Goal: Task Accomplishment & Management: Use online tool/utility

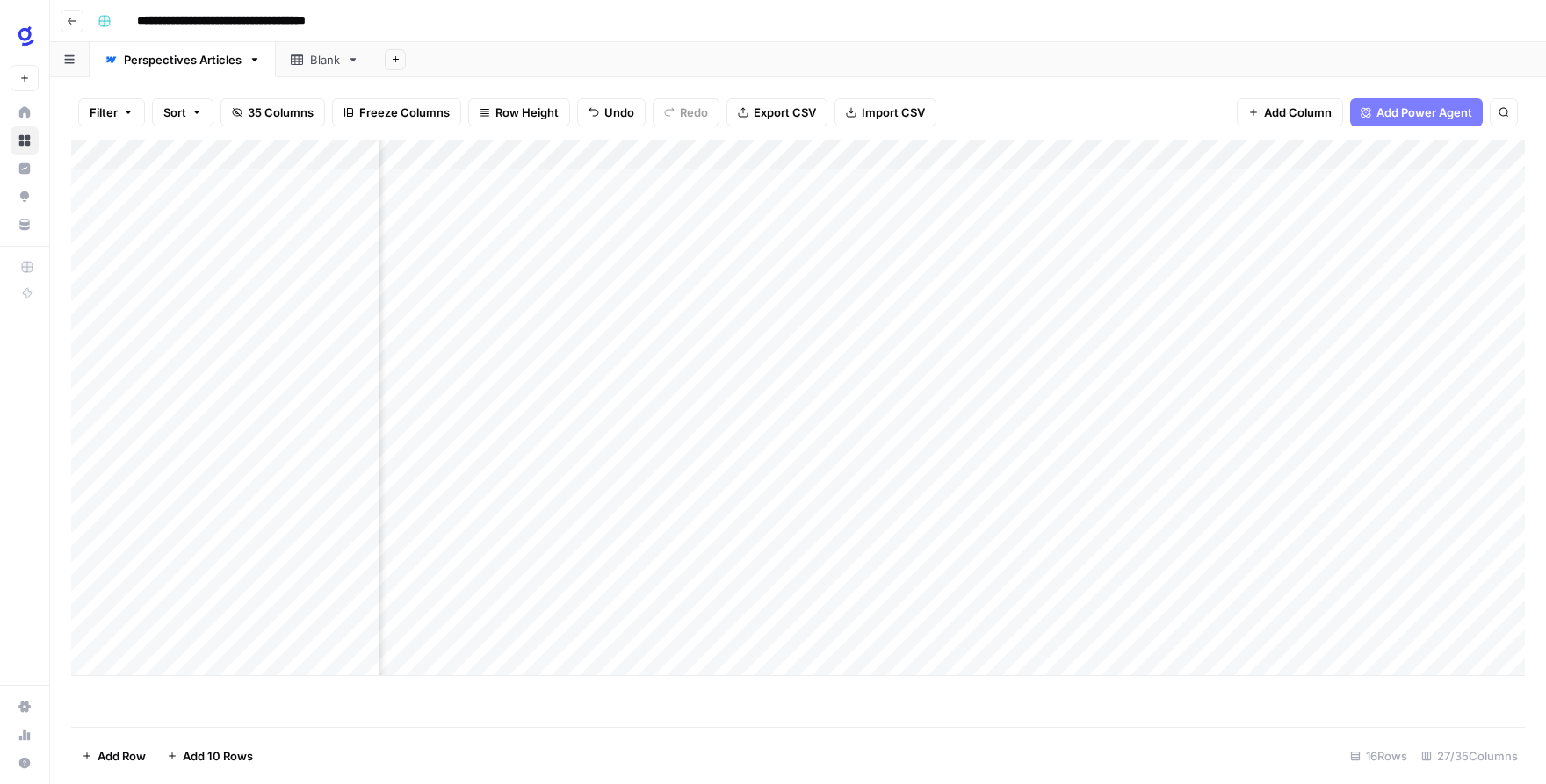
scroll to position [0, 1426]
click at [625, 515] on div "Add Column" at bounding box center [799, 408] width 1454 height 536
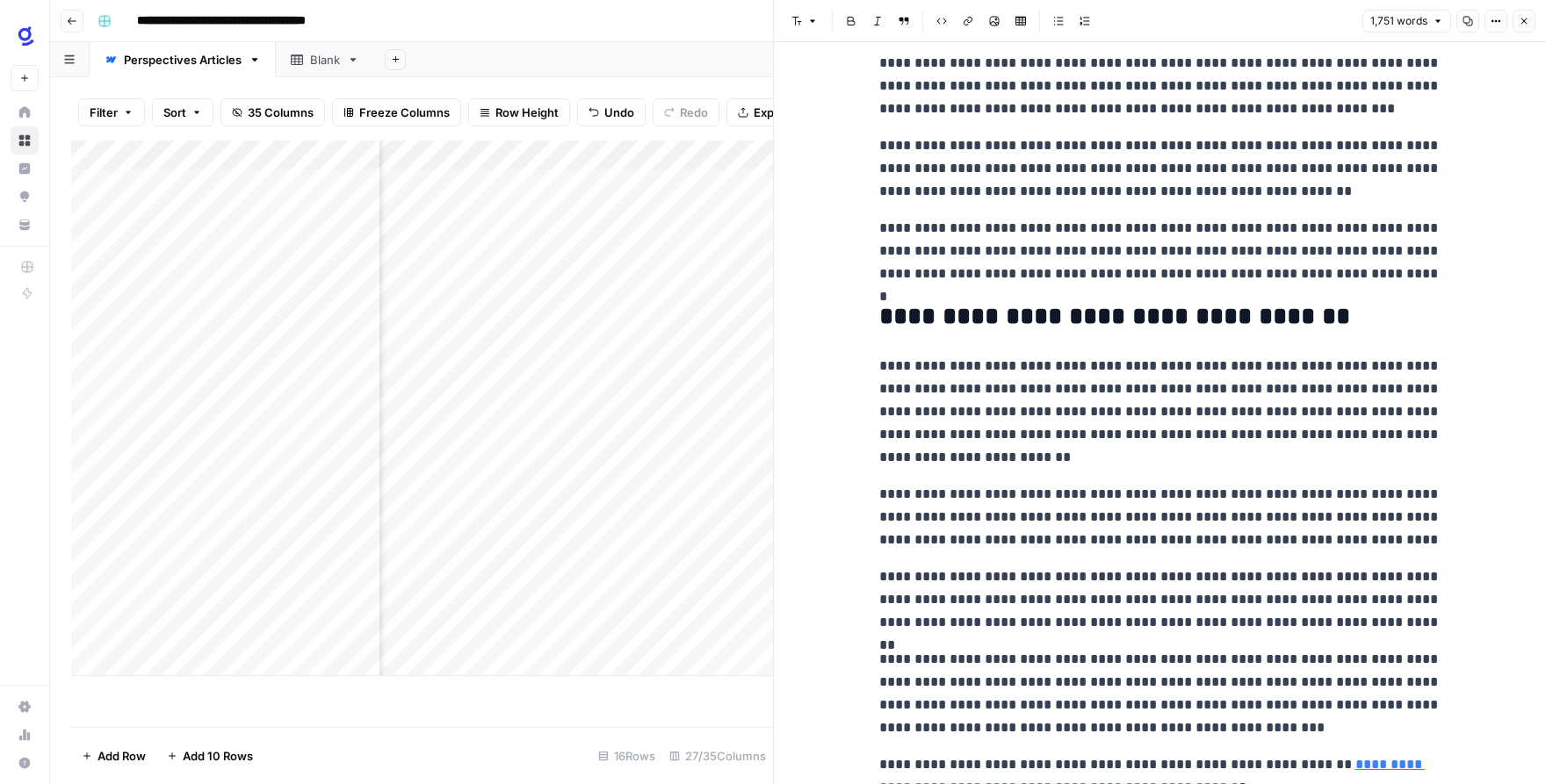
scroll to position [4566, 0]
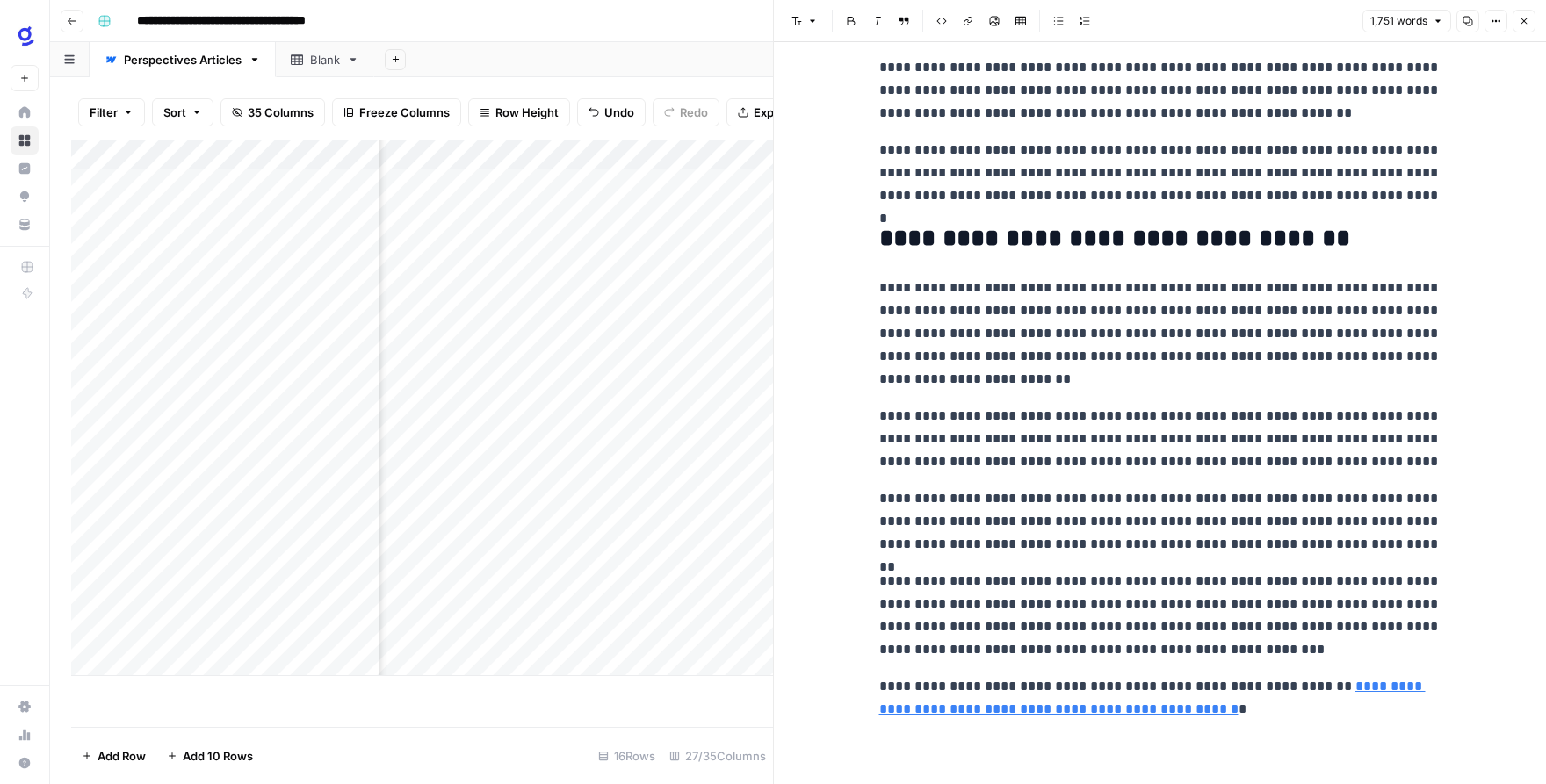
click at [1523, 24] on icon "button" at bounding box center [1524, 20] width 11 height 11
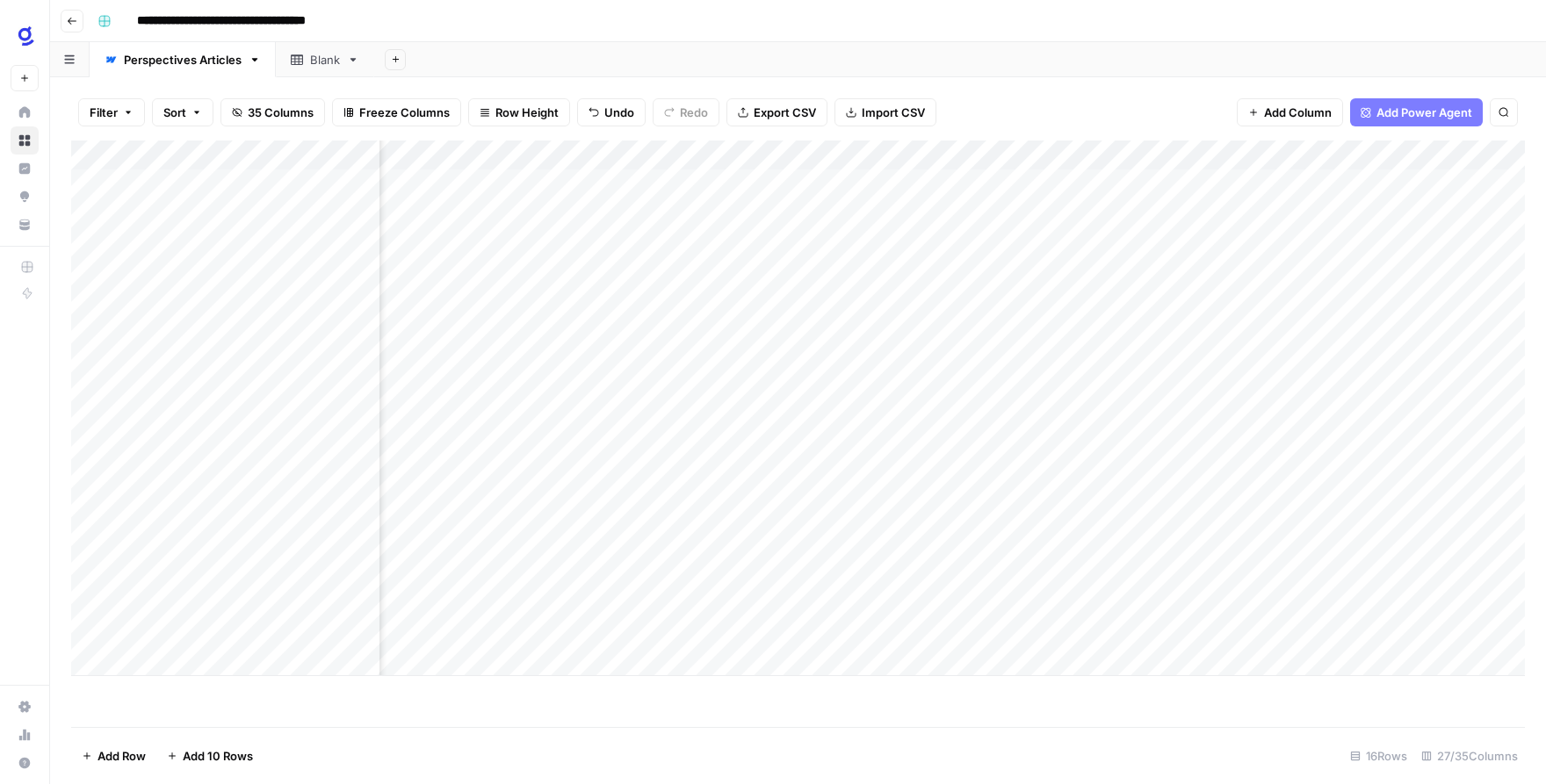
click at [816, 513] on div "Add Column" at bounding box center [799, 408] width 1454 height 536
click at [652, 544] on div "Add Column" at bounding box center [799, 408] width 1454 height 536
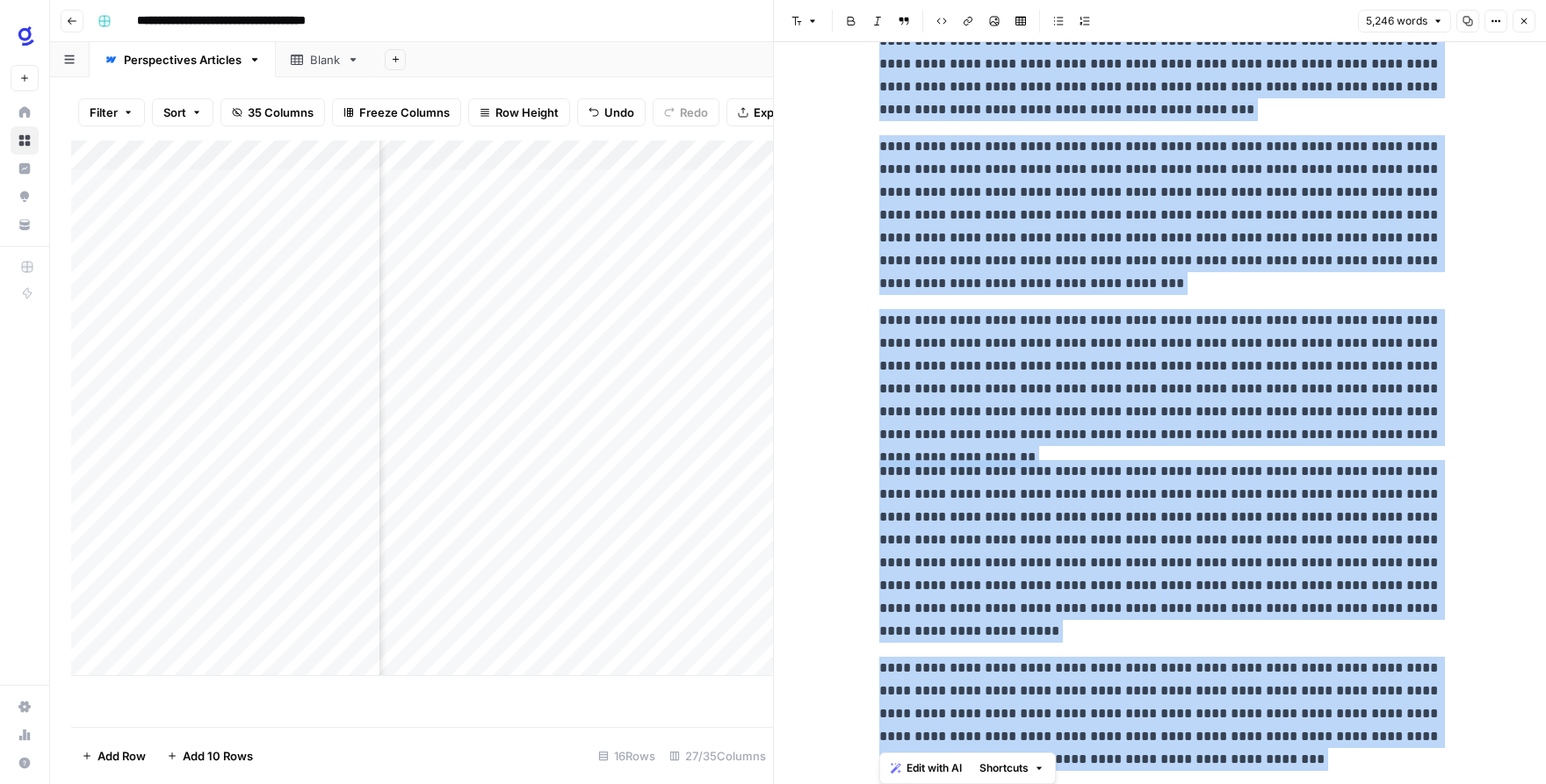
scroll to position [14666, 0]
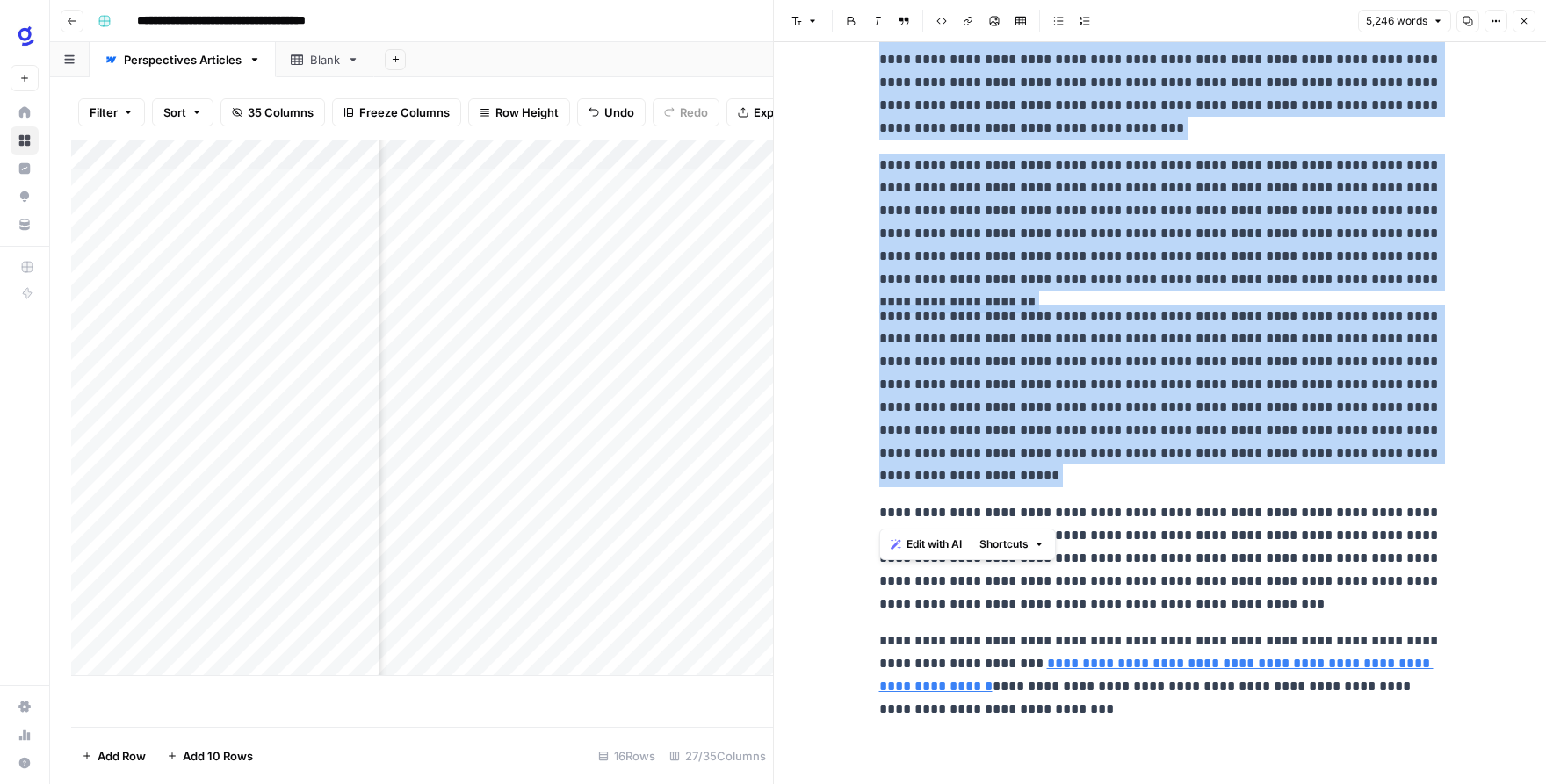
drag, startPoint x: 882, startPoint y: 266, endPoint x: 1077, endPoint y: 489, distance: 296.2
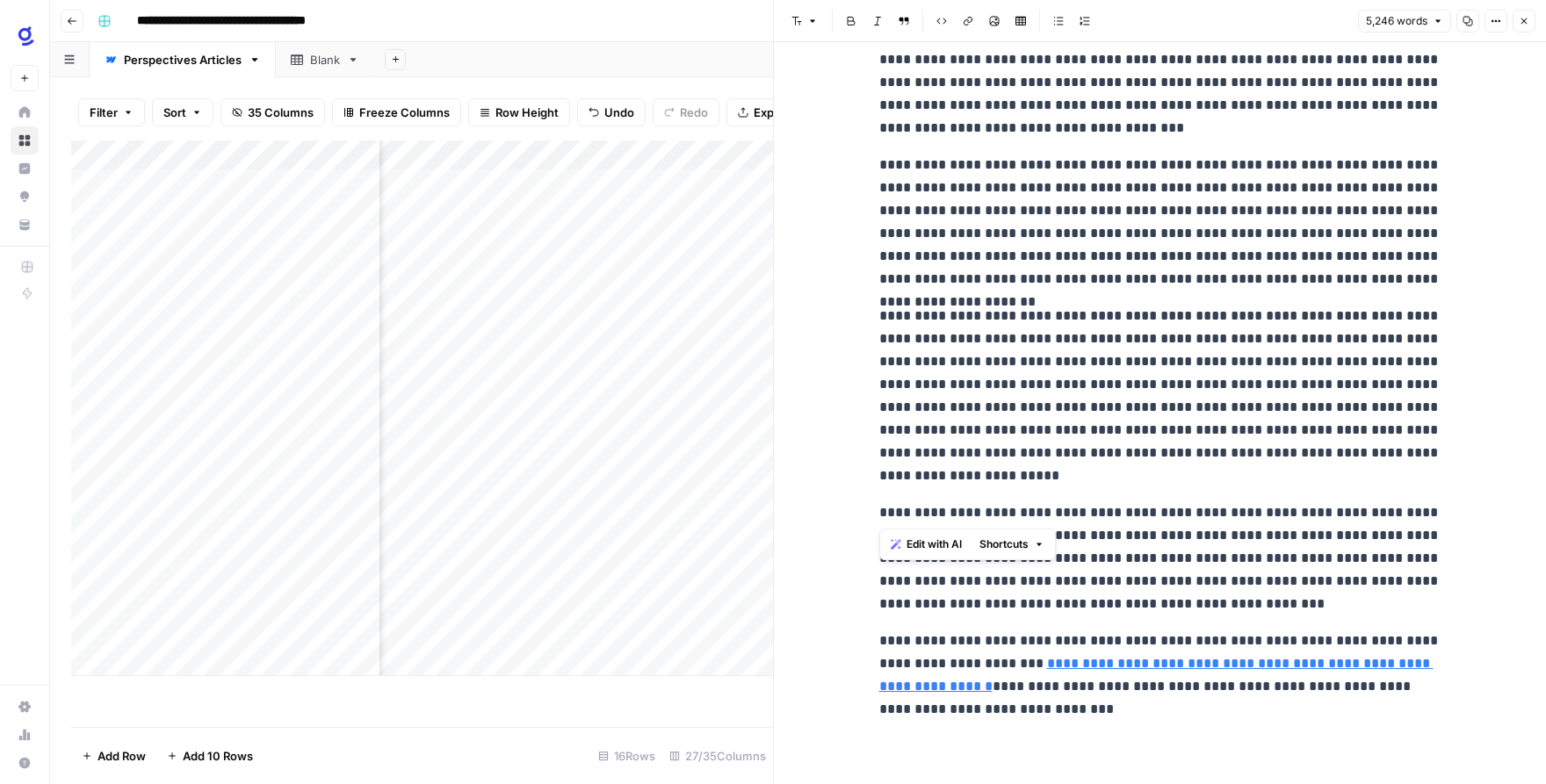
scroll to position [8015, 0]
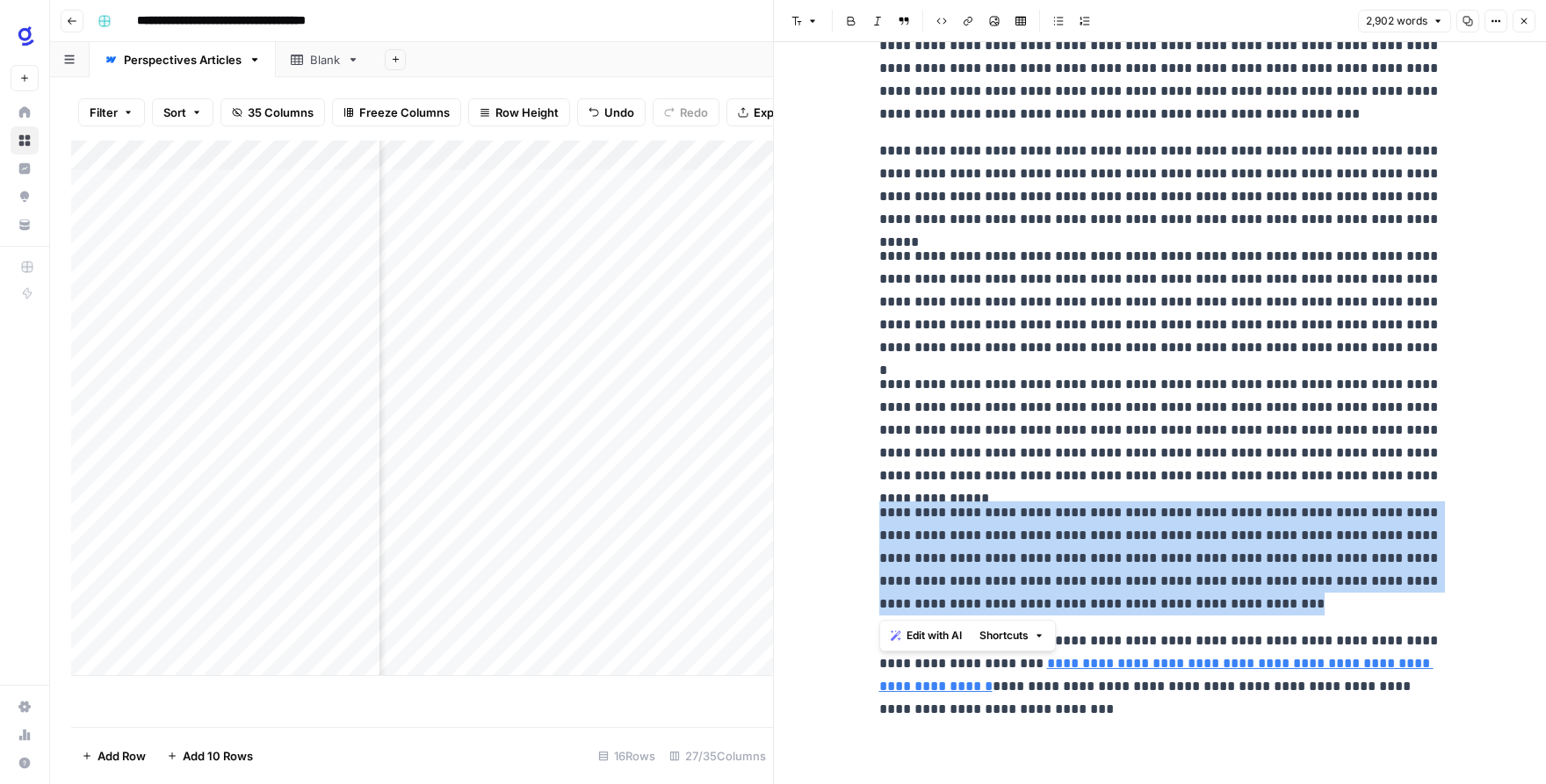
drag, startPoint x: 881, startPoint y: 508, endPoint x: 1207, endPoint y: 601, distance: 339.0
click at [1207, 601] on p "**********" at bounding box center [1160, 558] width 562 height 114
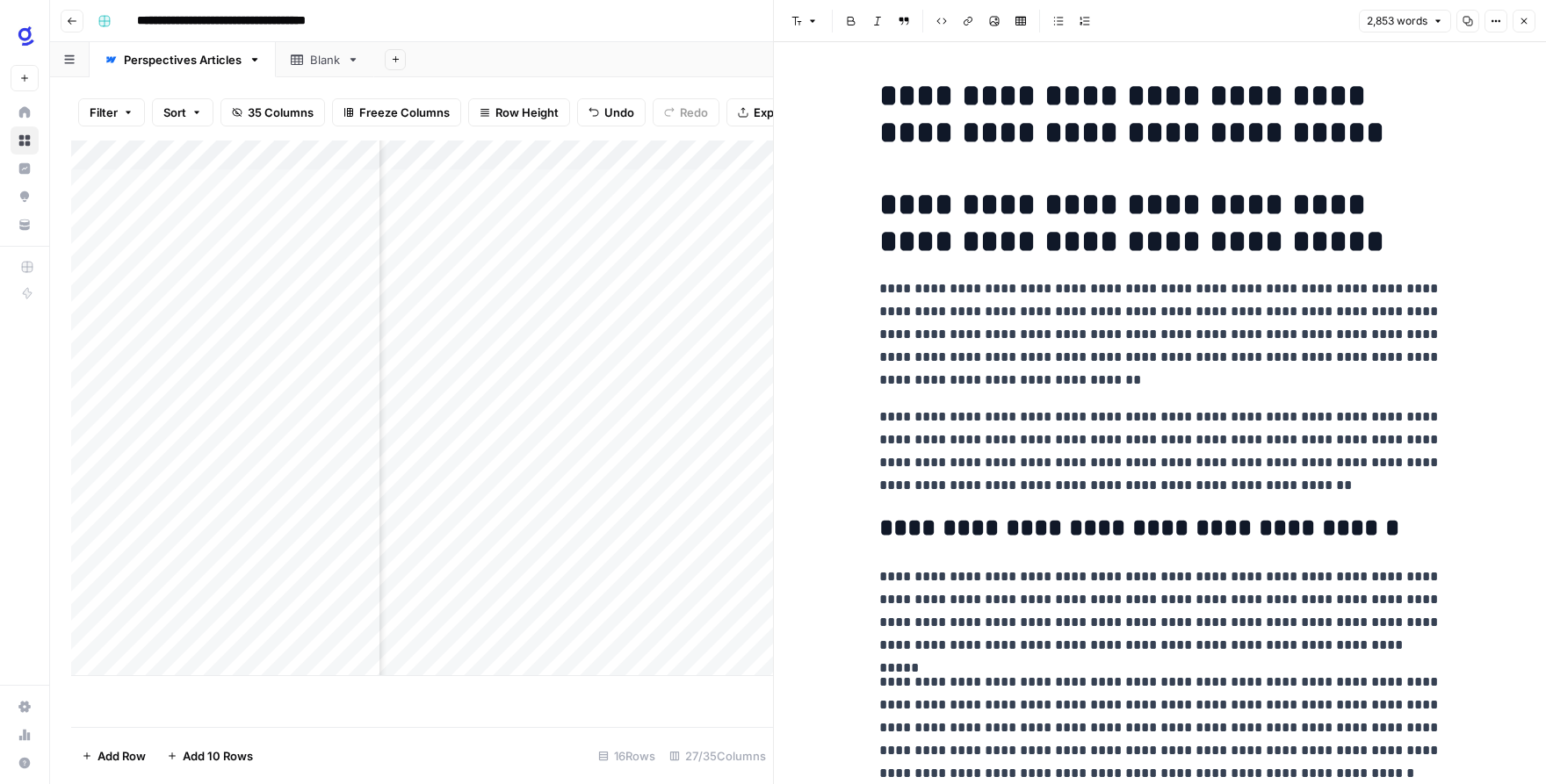
scroll to position [37, 0]
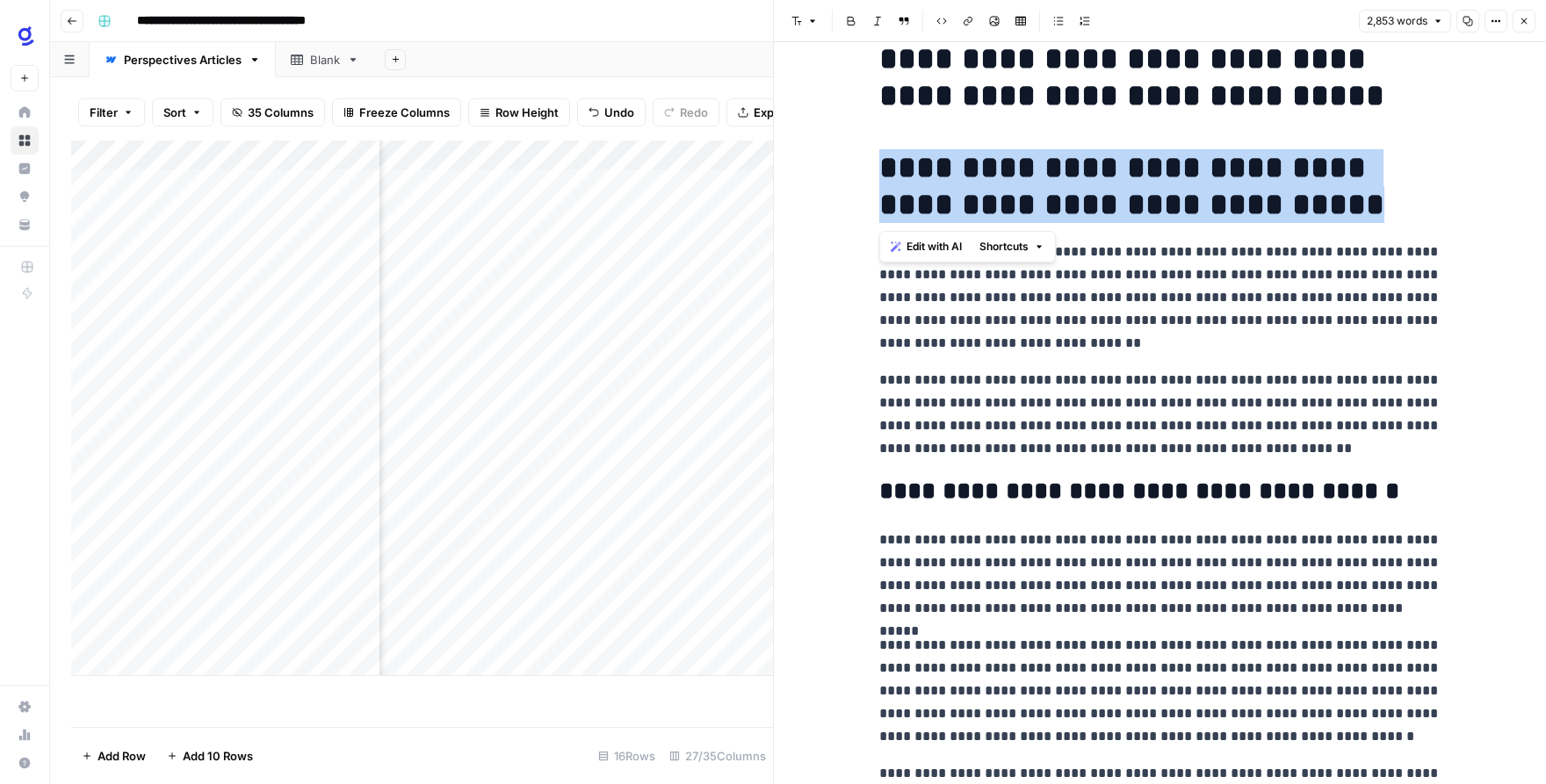
drag, startPoint x: 1258, startPoint y: 210, endPoint x: 852, endPoint y: 176, distance: 407.4
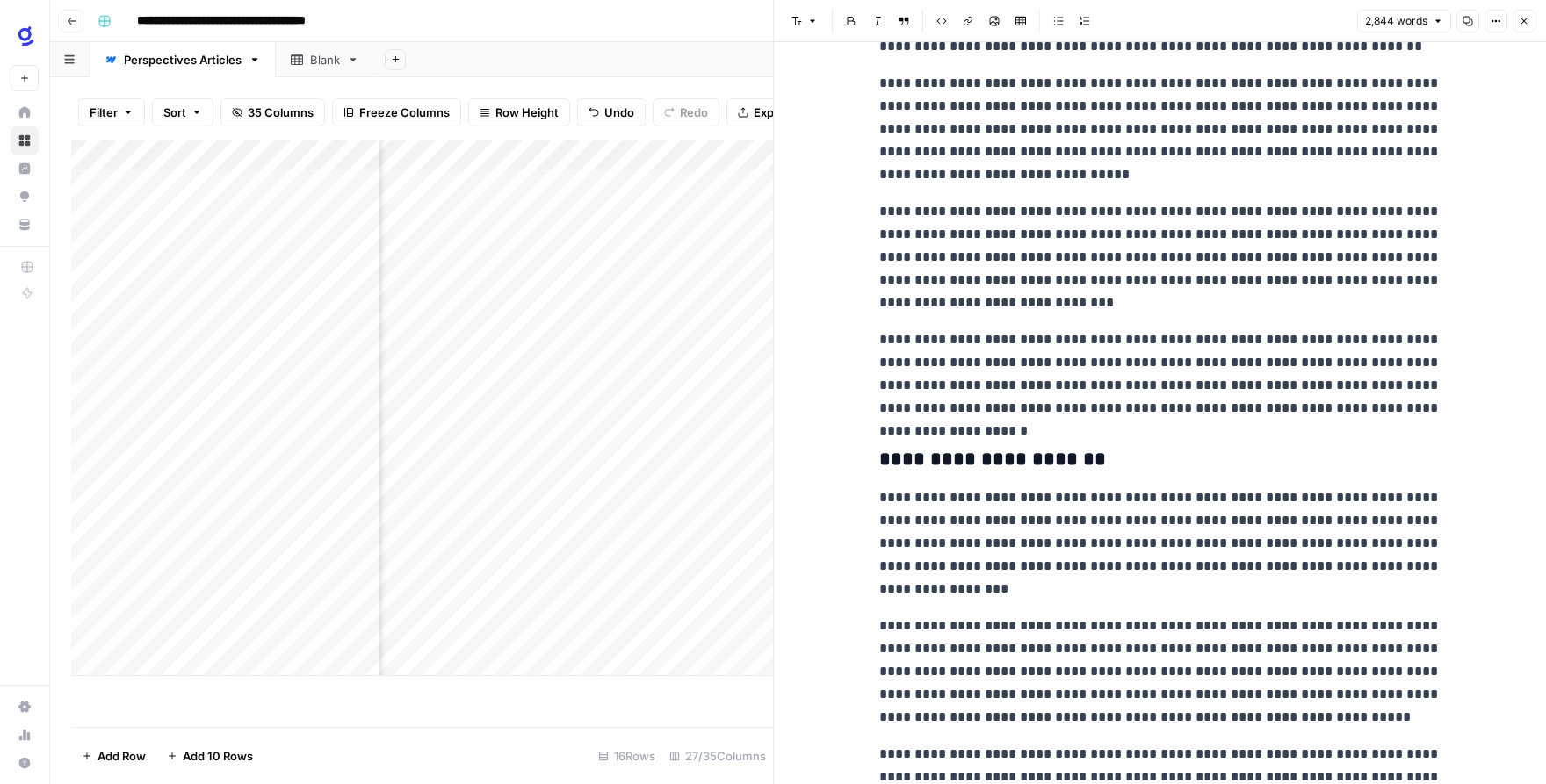
scroll to position [5061, 0]
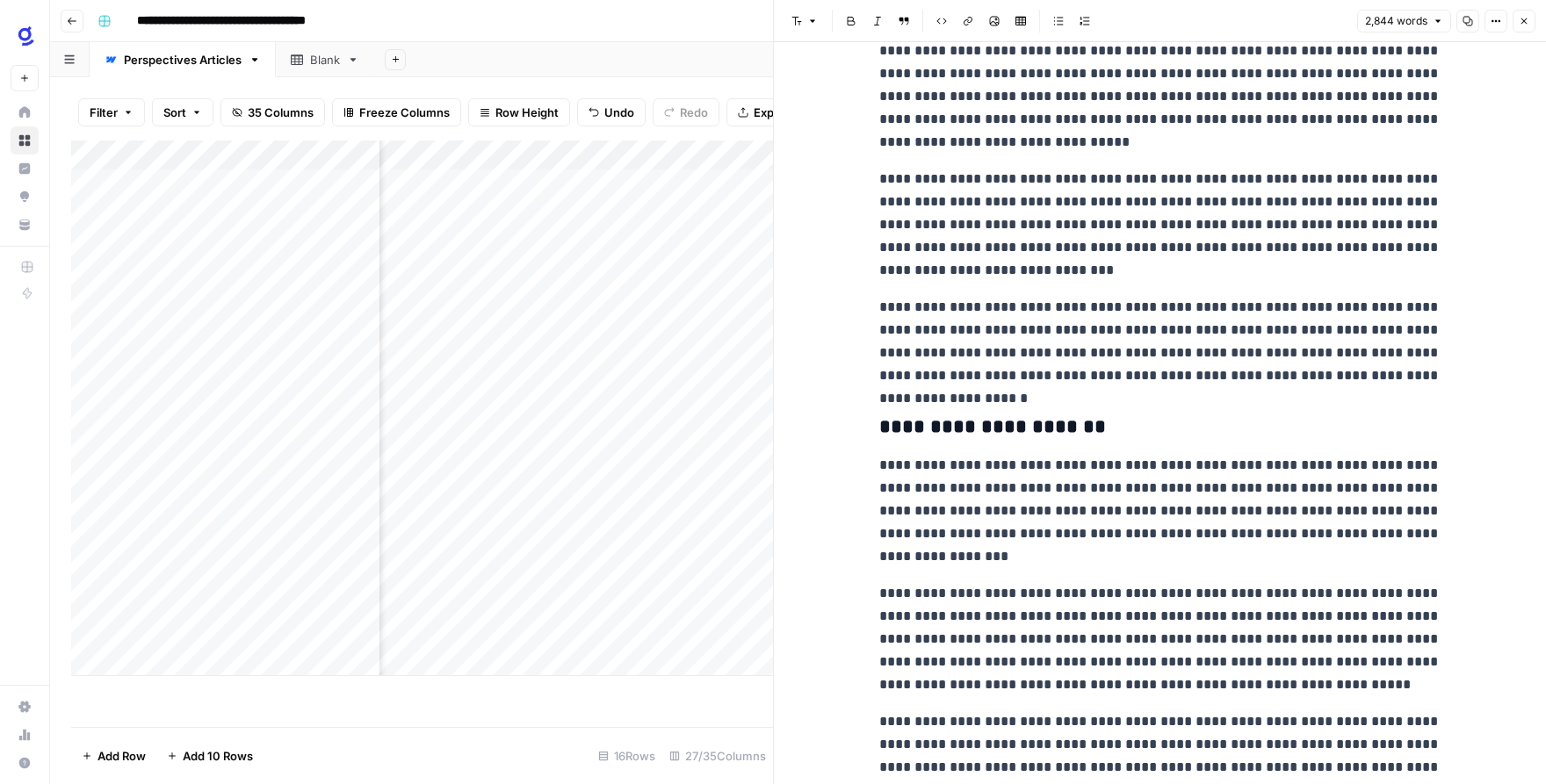
click at [1526, 26] on button "Close" at bounding box center [1525, 21] width 23 height 23
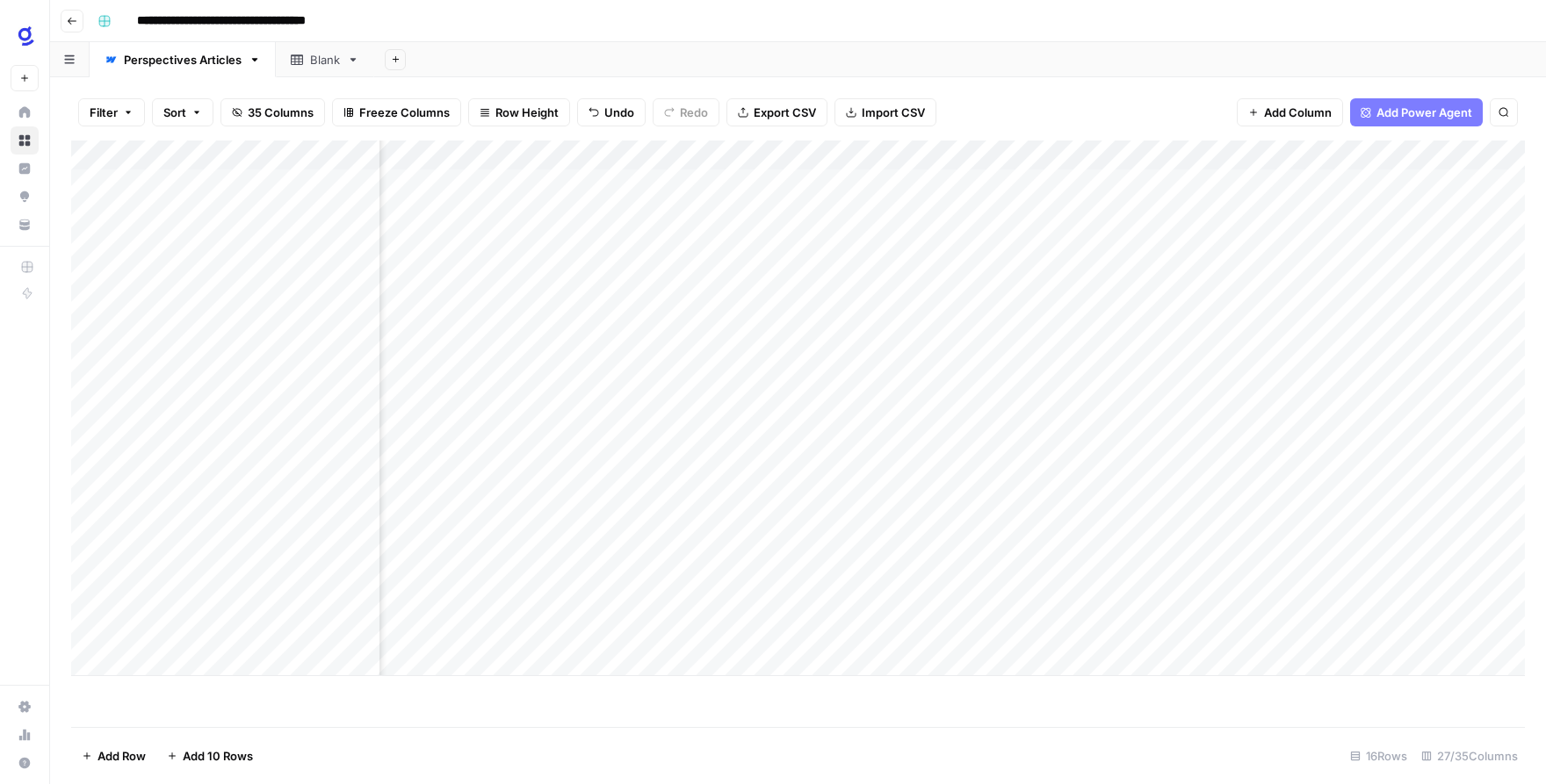
click at [819, 545] on div "Add Column" at bounding box center [799, 408] width 1454 height 536
click at [1245, 478] on div "Add Column" at bounding box center [799, 408] width 1454 height 536
click at [1084, 510] on div "Add Column" at bounding box center [799, 408] width 1454 height 536
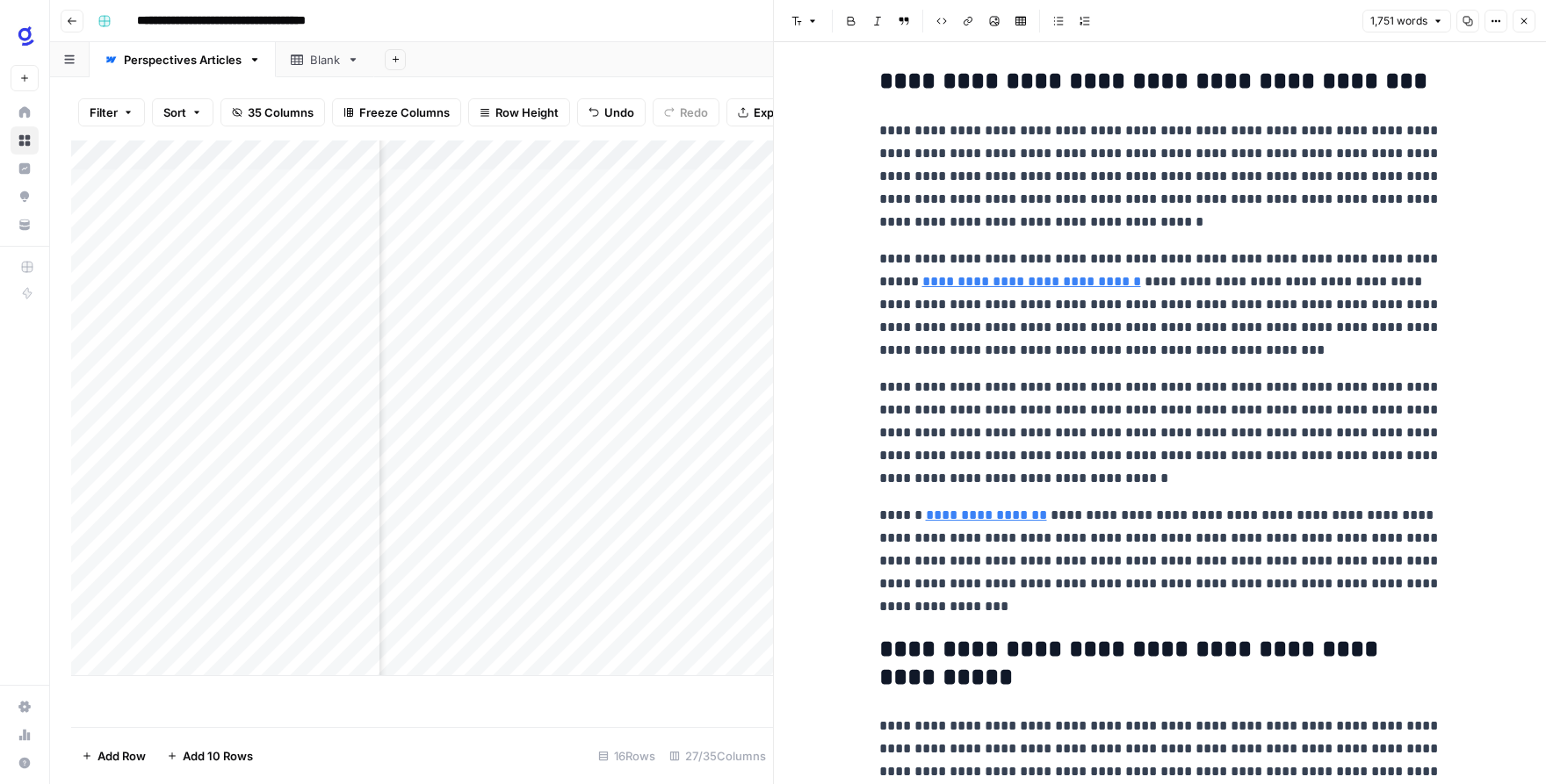
scroll to position [383, 0]
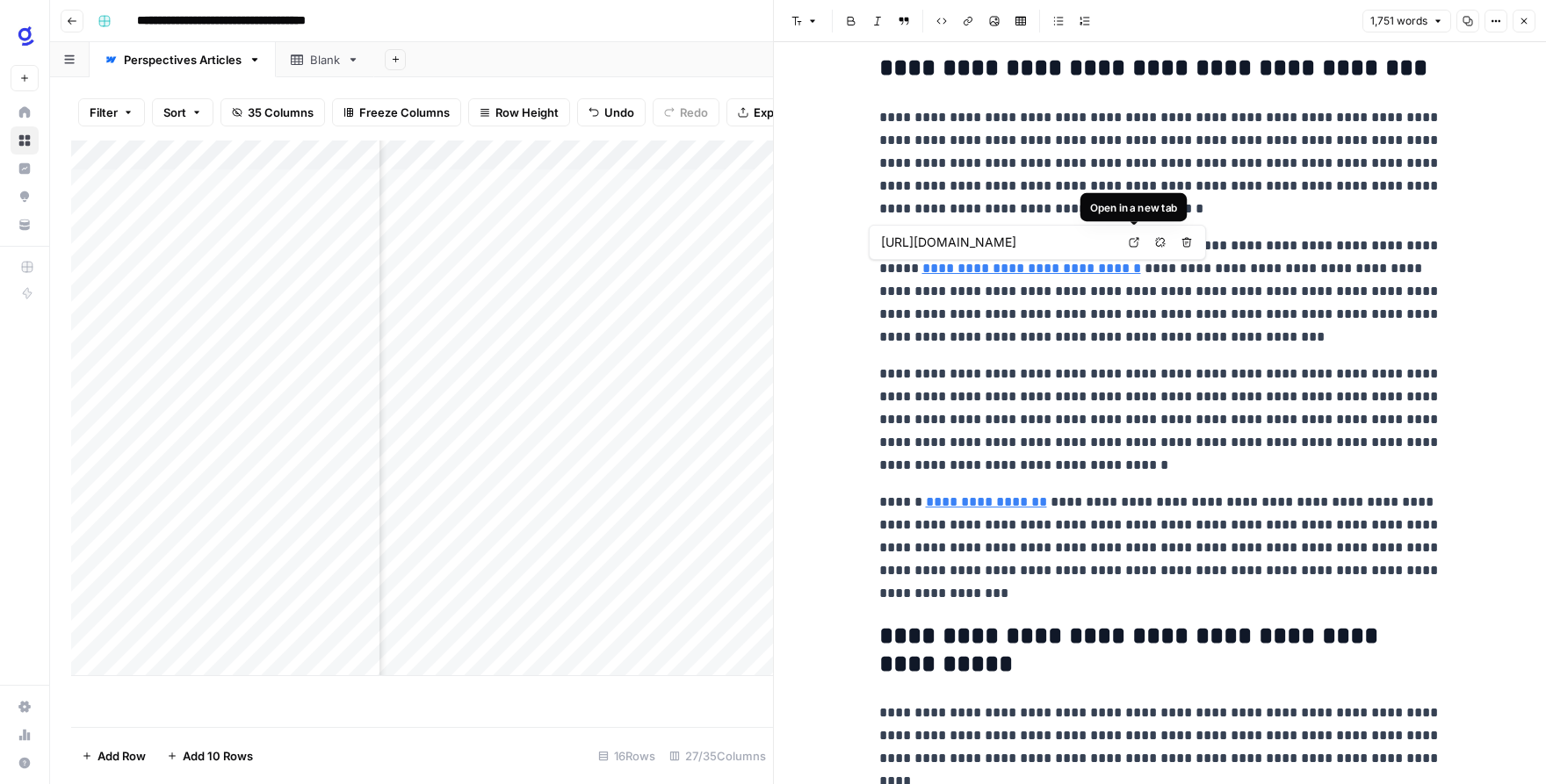
click at [1139, 239] on link "Open in a new tab" at bounding box center [1135, 243] width 23 height 23
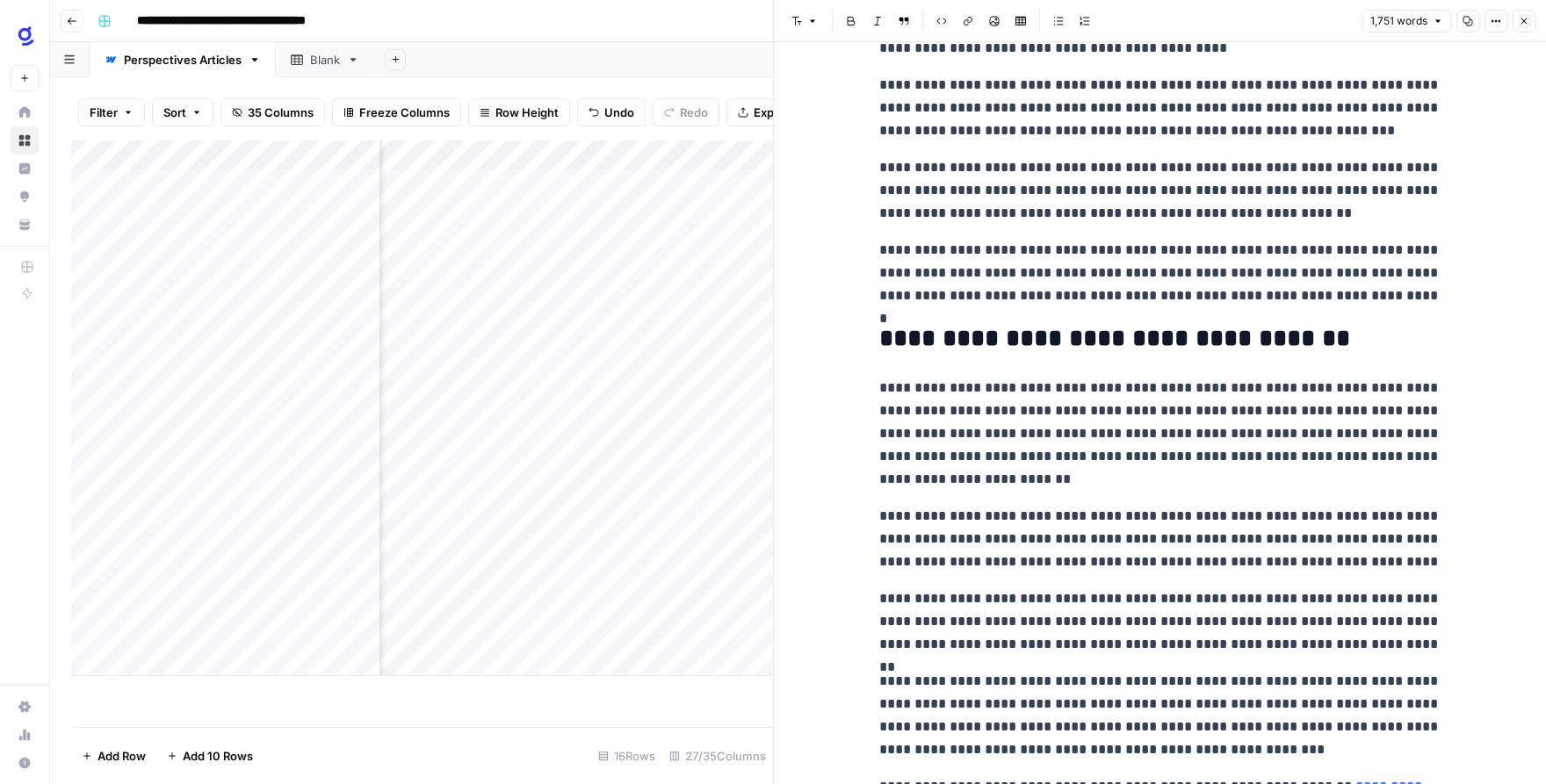
scroll to position [4566, 0]
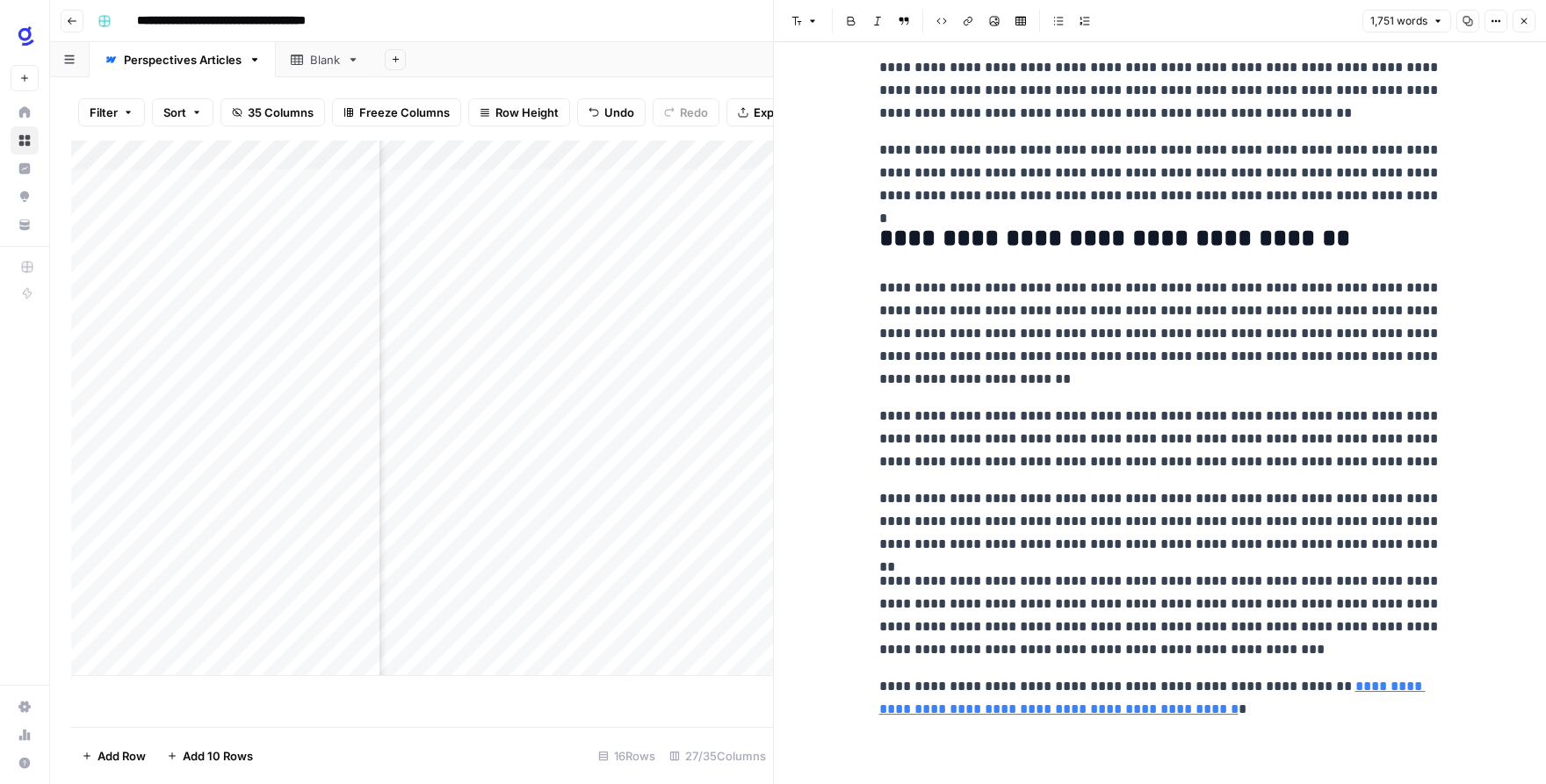
drag, startPoint x: 1524, startPoint y: 17, endPoint x: 1460, endPoint y: 132, distance: 131.6
click at [1524, 17] on icon "button" at bounding box center [1524, 20] width 11 height 11
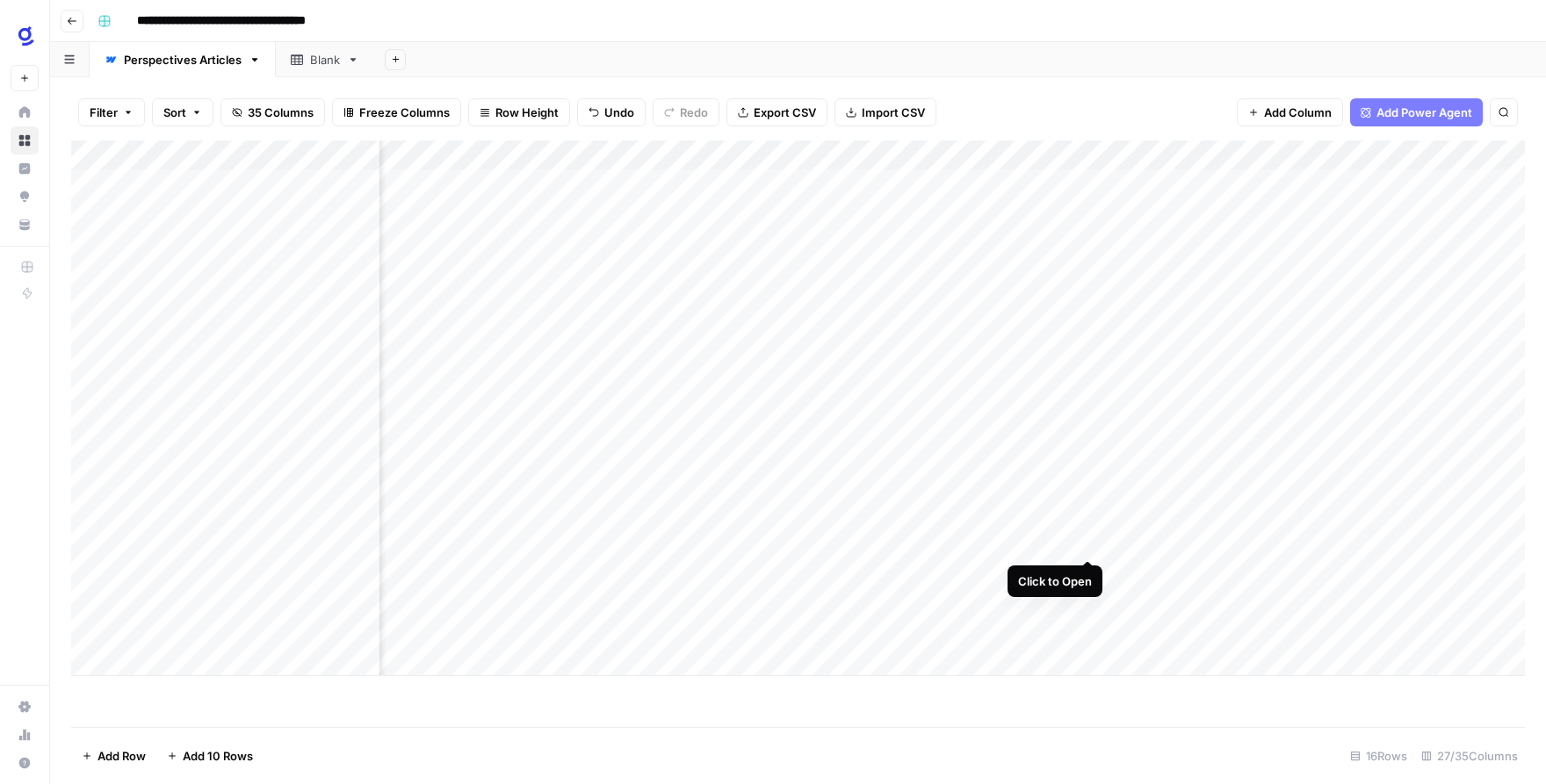
click at [1089, 542] on div "Add Column" at bounding box center [799, 408] width 1454 height 536
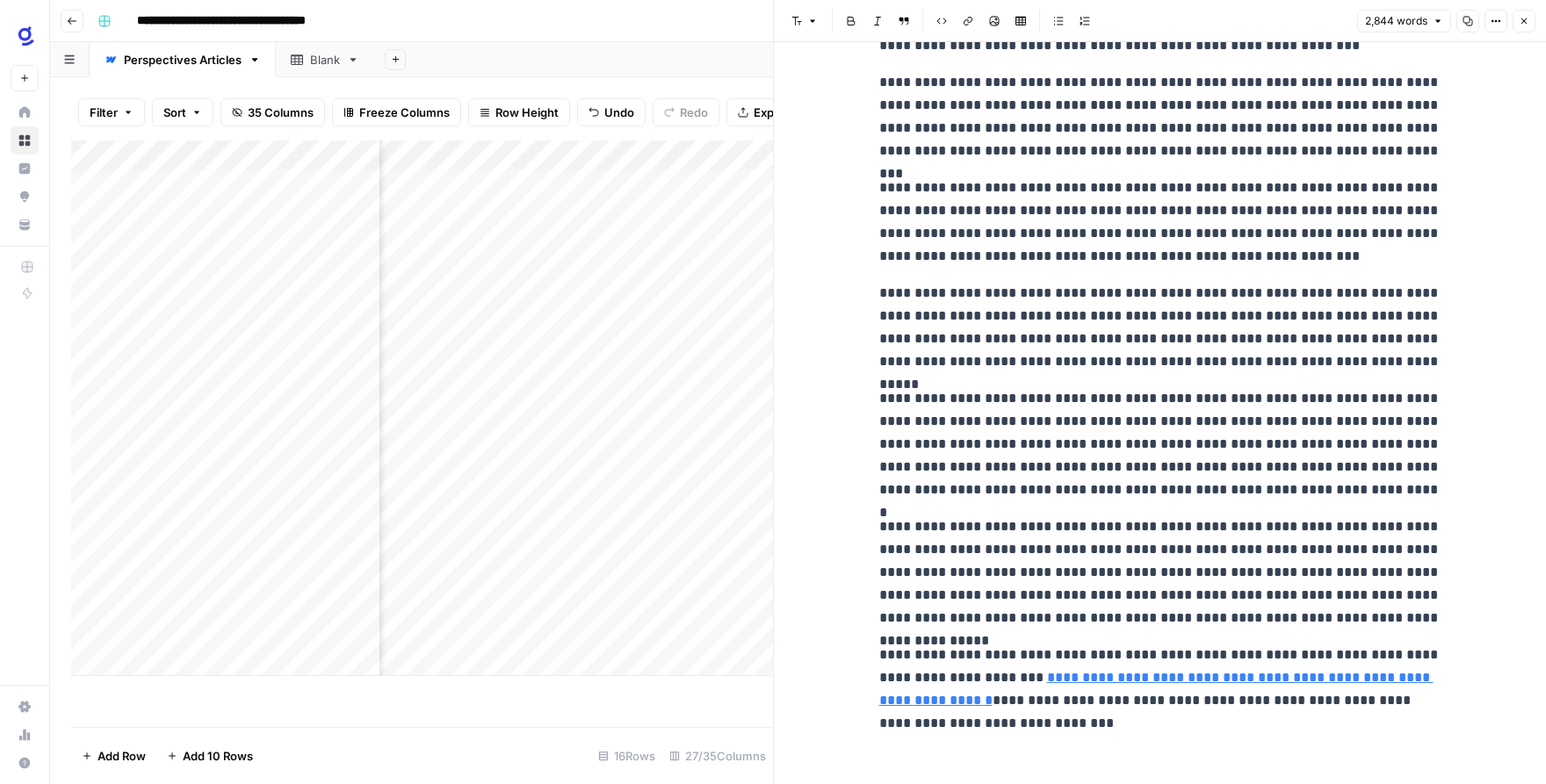
scroll to position [7795, 0]
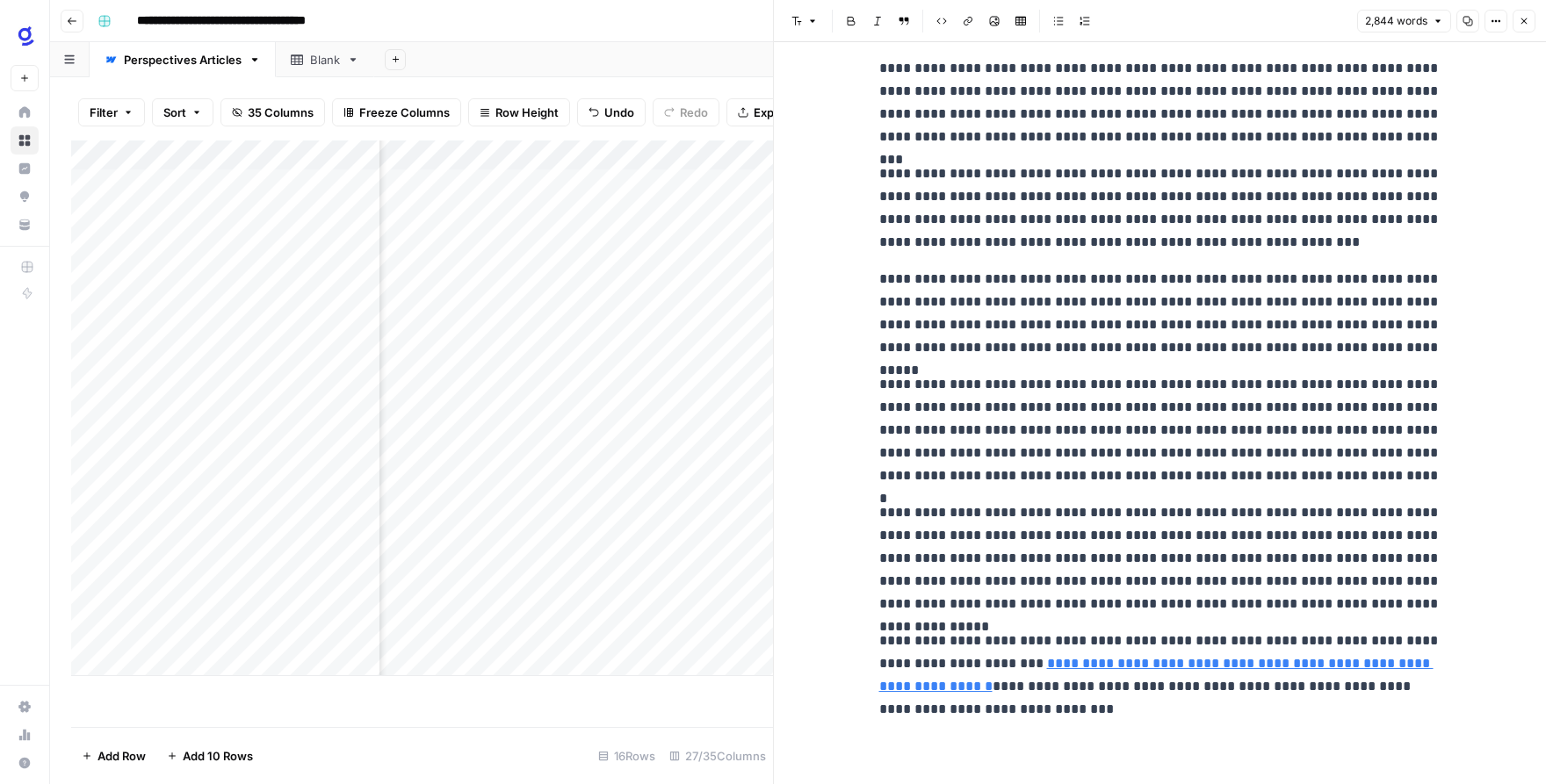
click at [1527, 23] on icon "button" at bounding box center [1524, 20] width 11 height 11
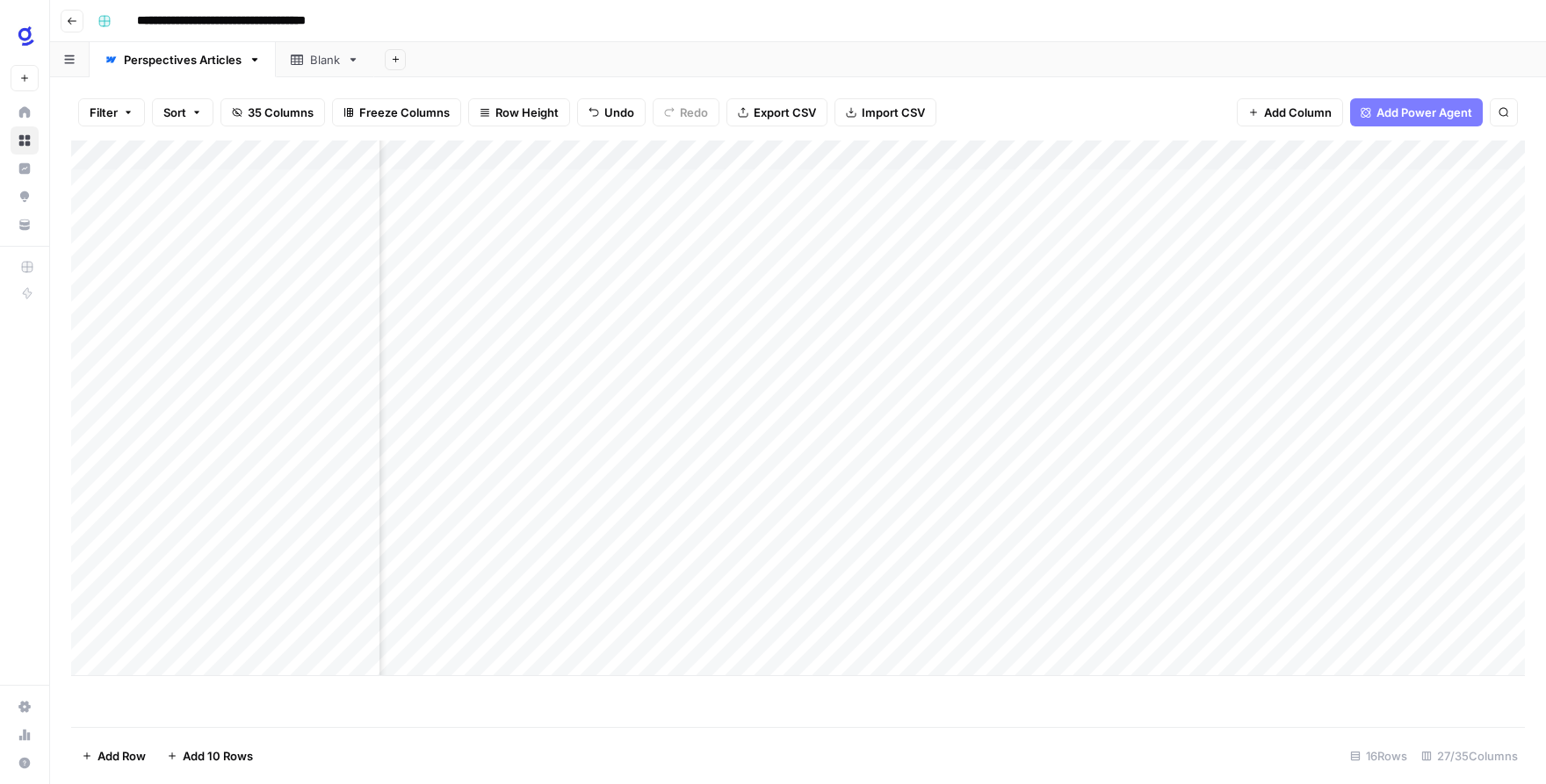
scroll to position [0, 1443]
click at [1227, 510] on div "Add Column" at bounding box center [799, 408] width 1454 height 536
click at [1227, 546] on div "Add Column" at bounding box center [799, 408] width 1454 height 536
click at [1062, 479] on div "Add Column" at bounding box center [799, 408] width 1454 height 536
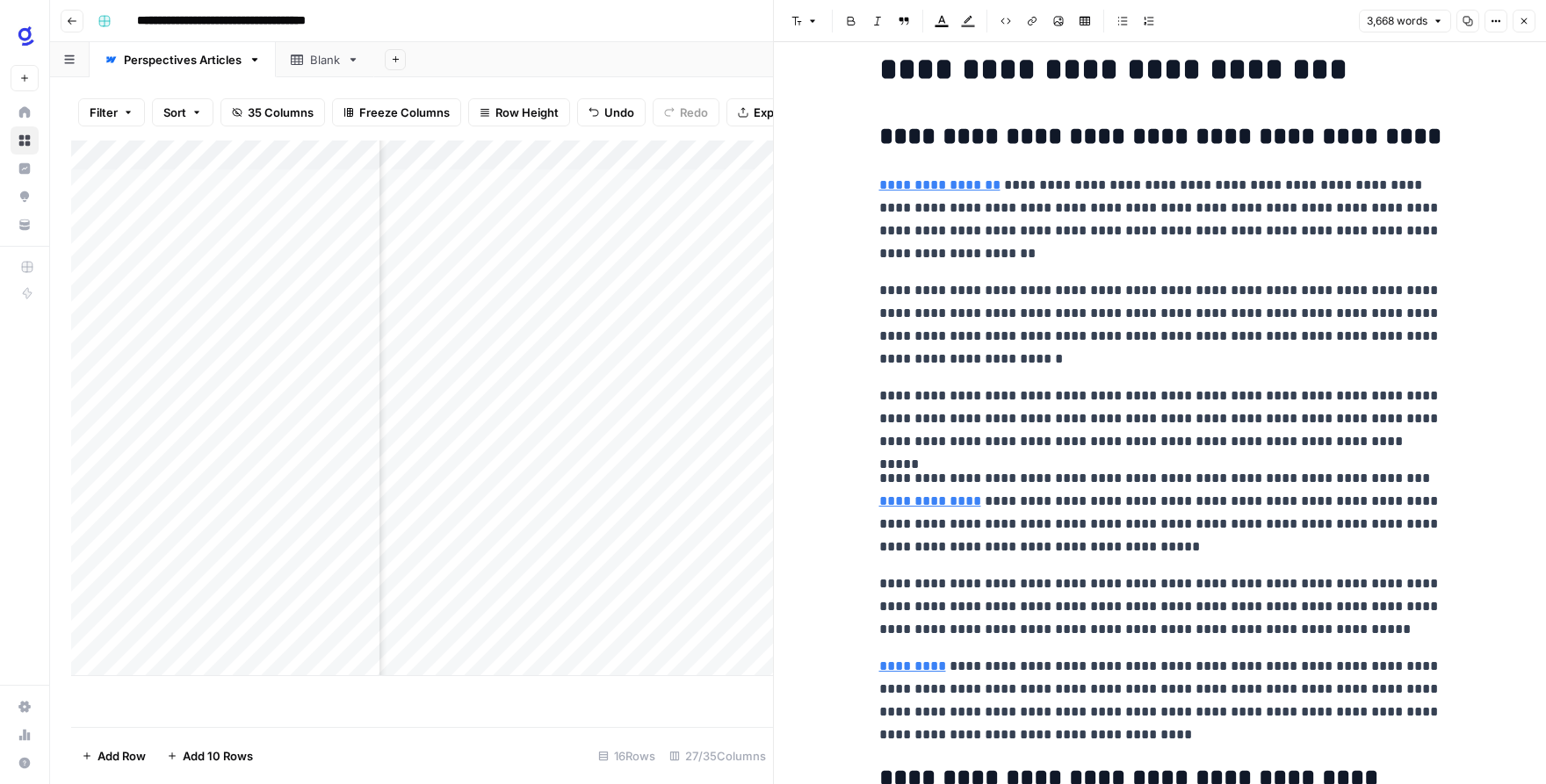
scroll to position [93, 0]
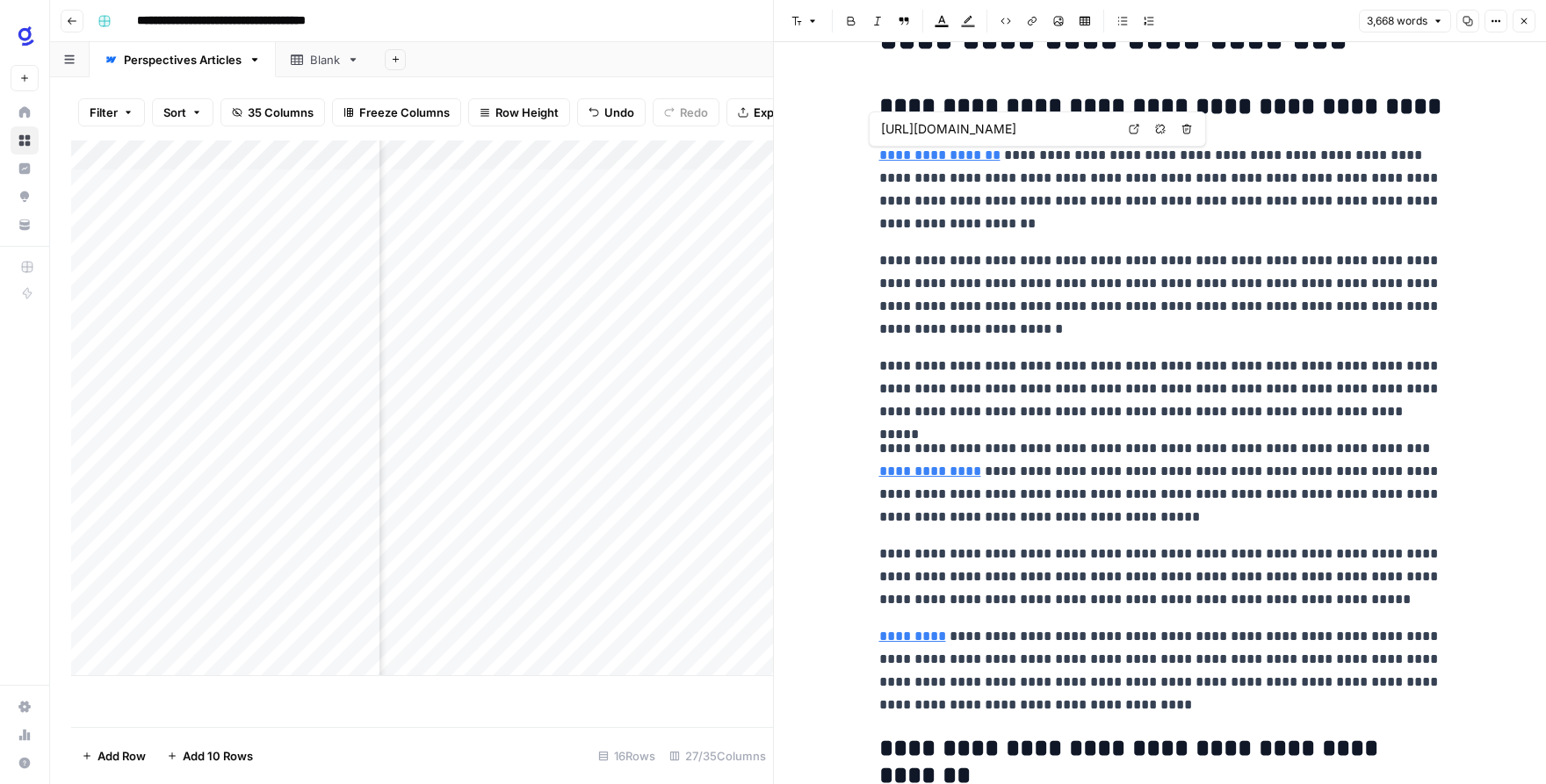
click at [1136, 127] on icon at bounding box center [1135, 130] width 10 height 10
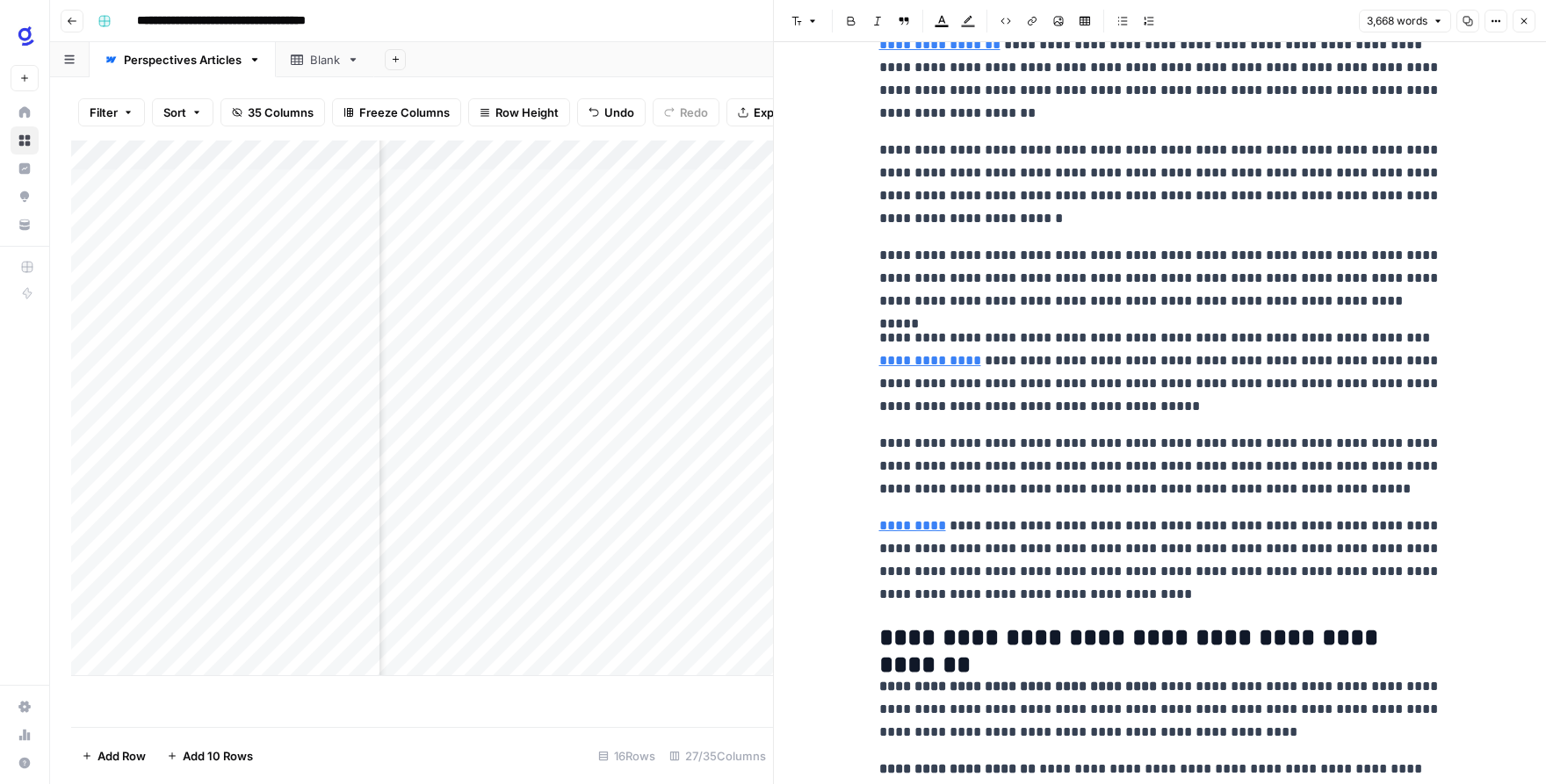
scroll to position [206, 0]
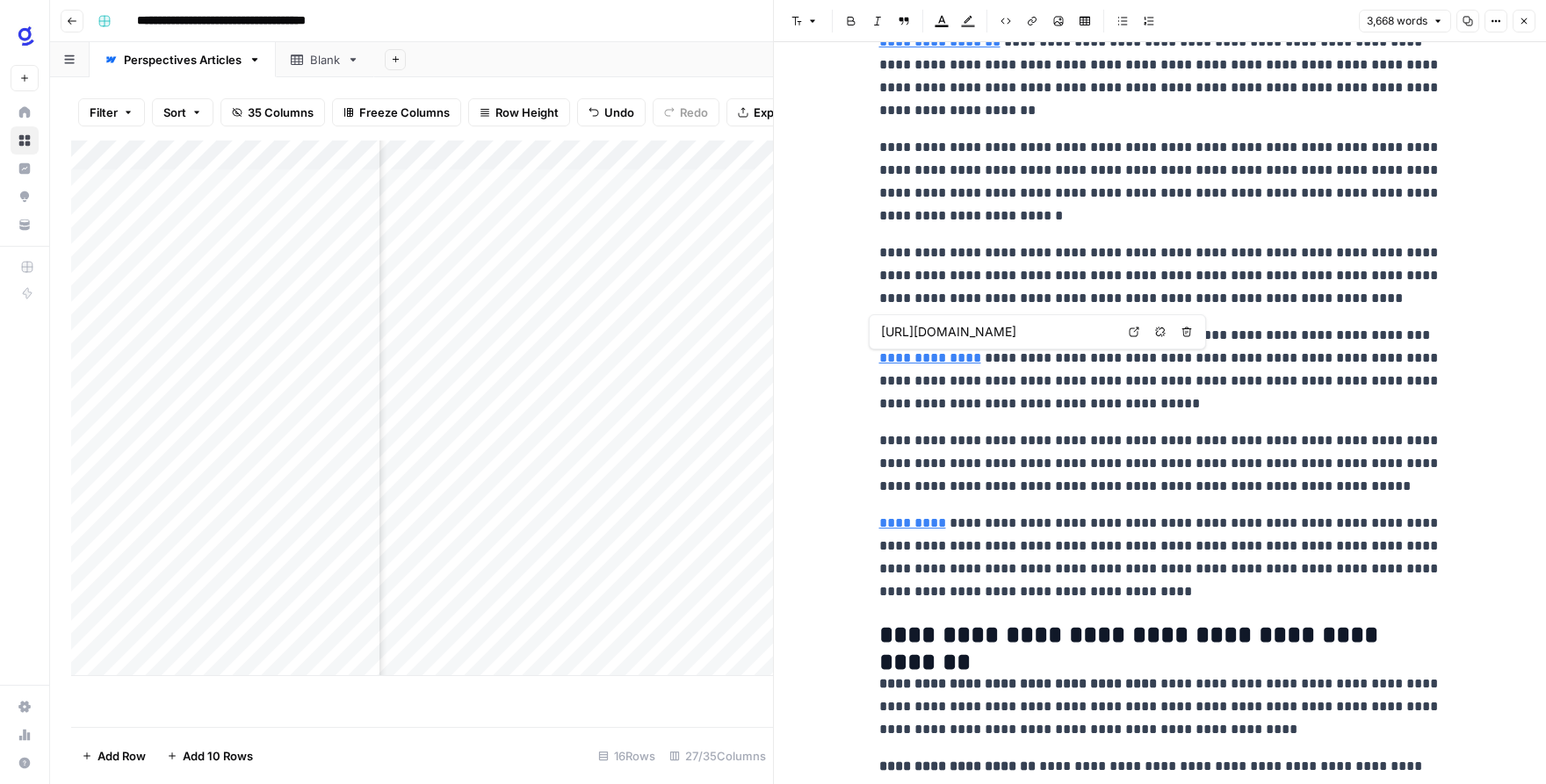
click at [1133, 331] on icon at bounding box center [1134, 332] width 11 height 11
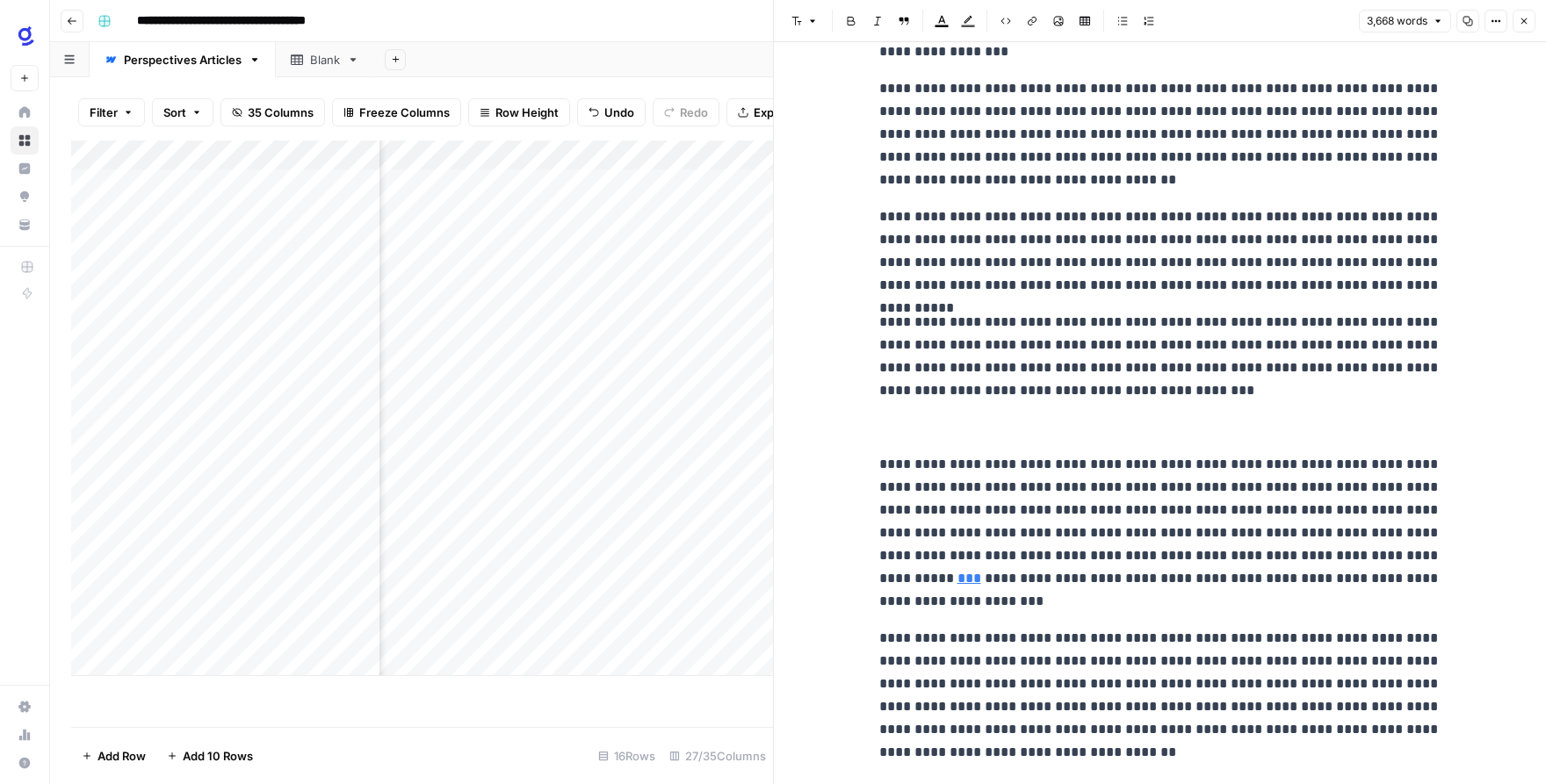
scroll to position [9223, 0]
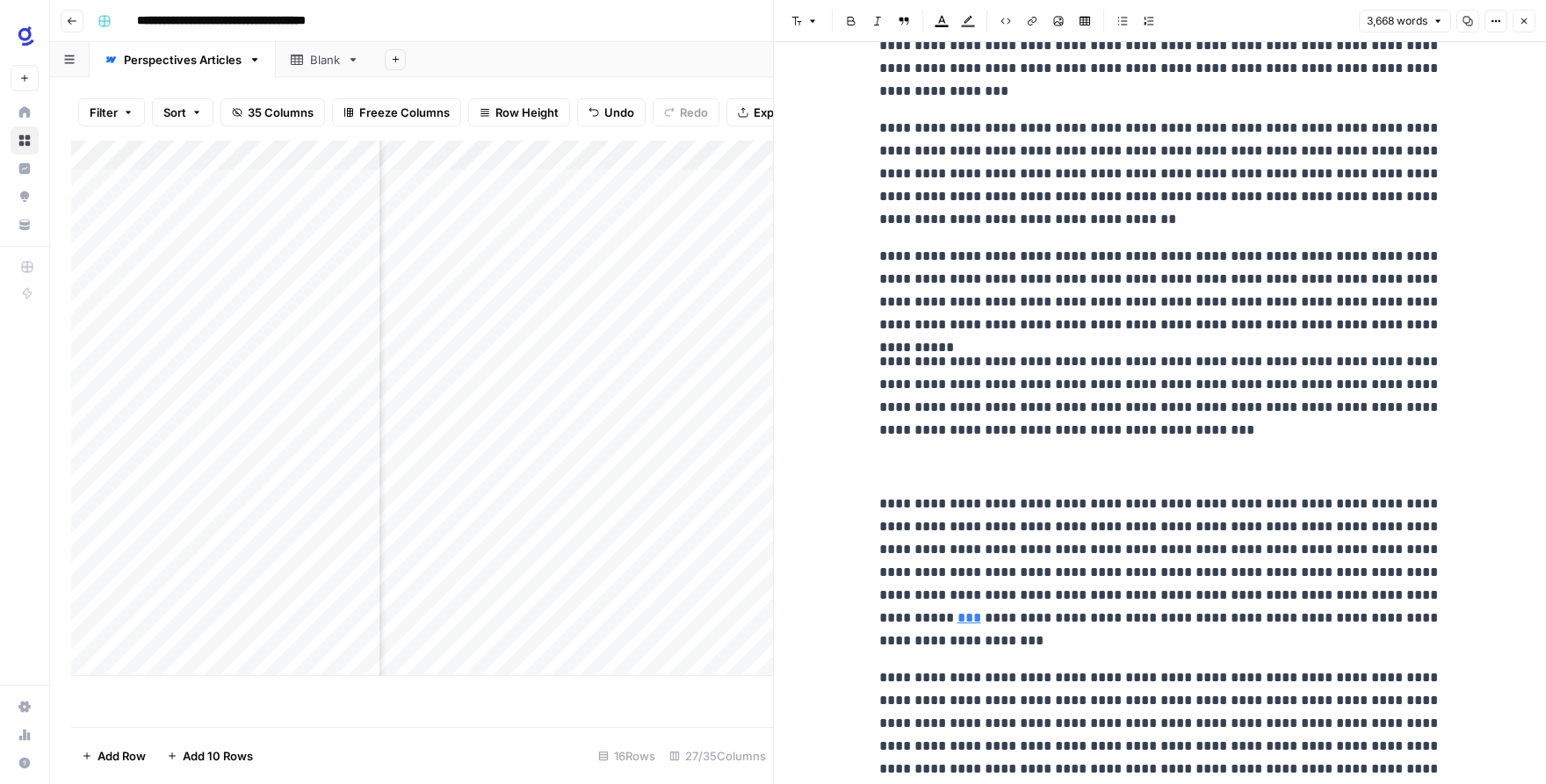
click at [1024, 459] on p at bounding box center [1160, 467] width 562 height 23
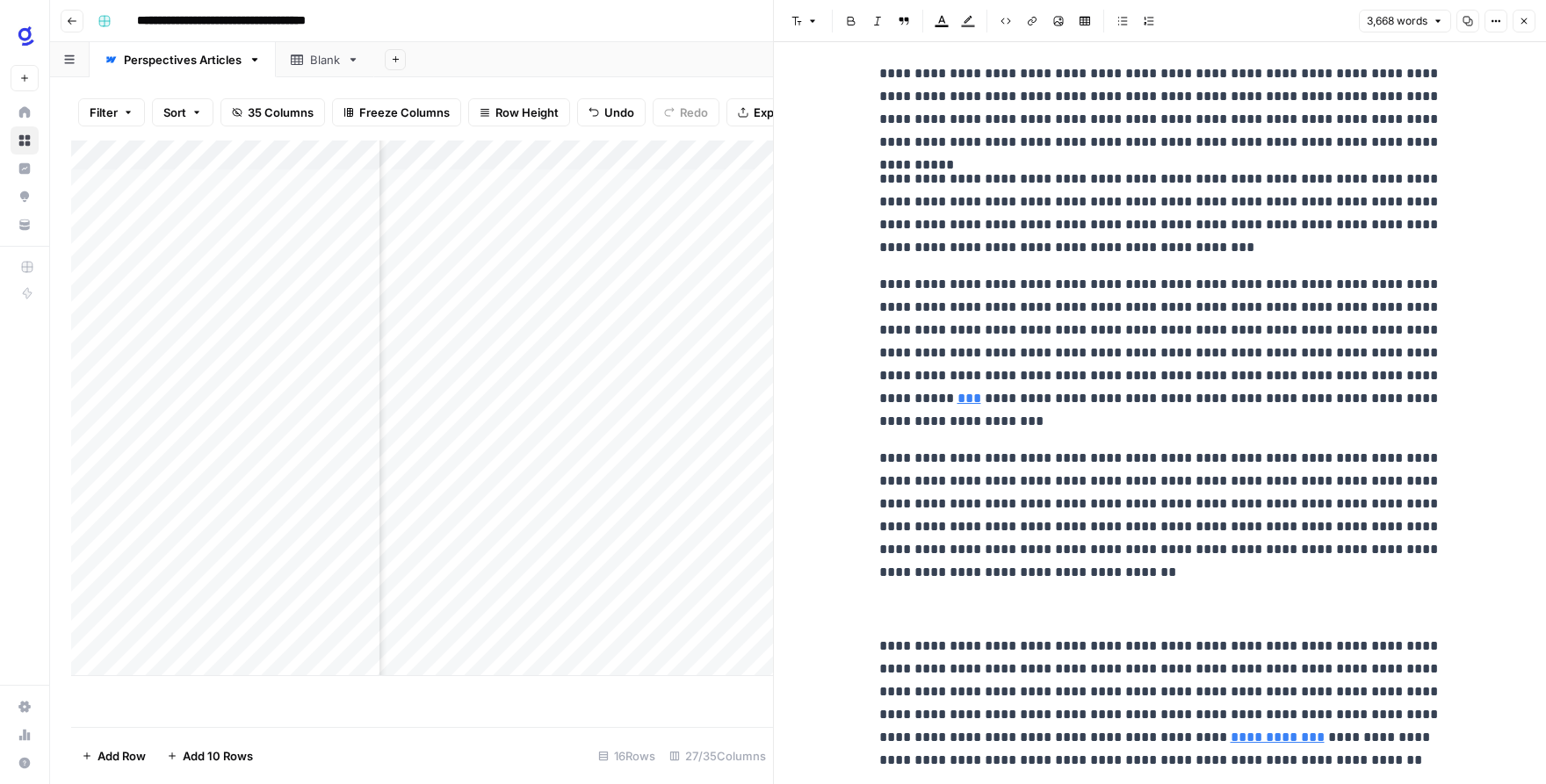
scroll to position [9540, 0]
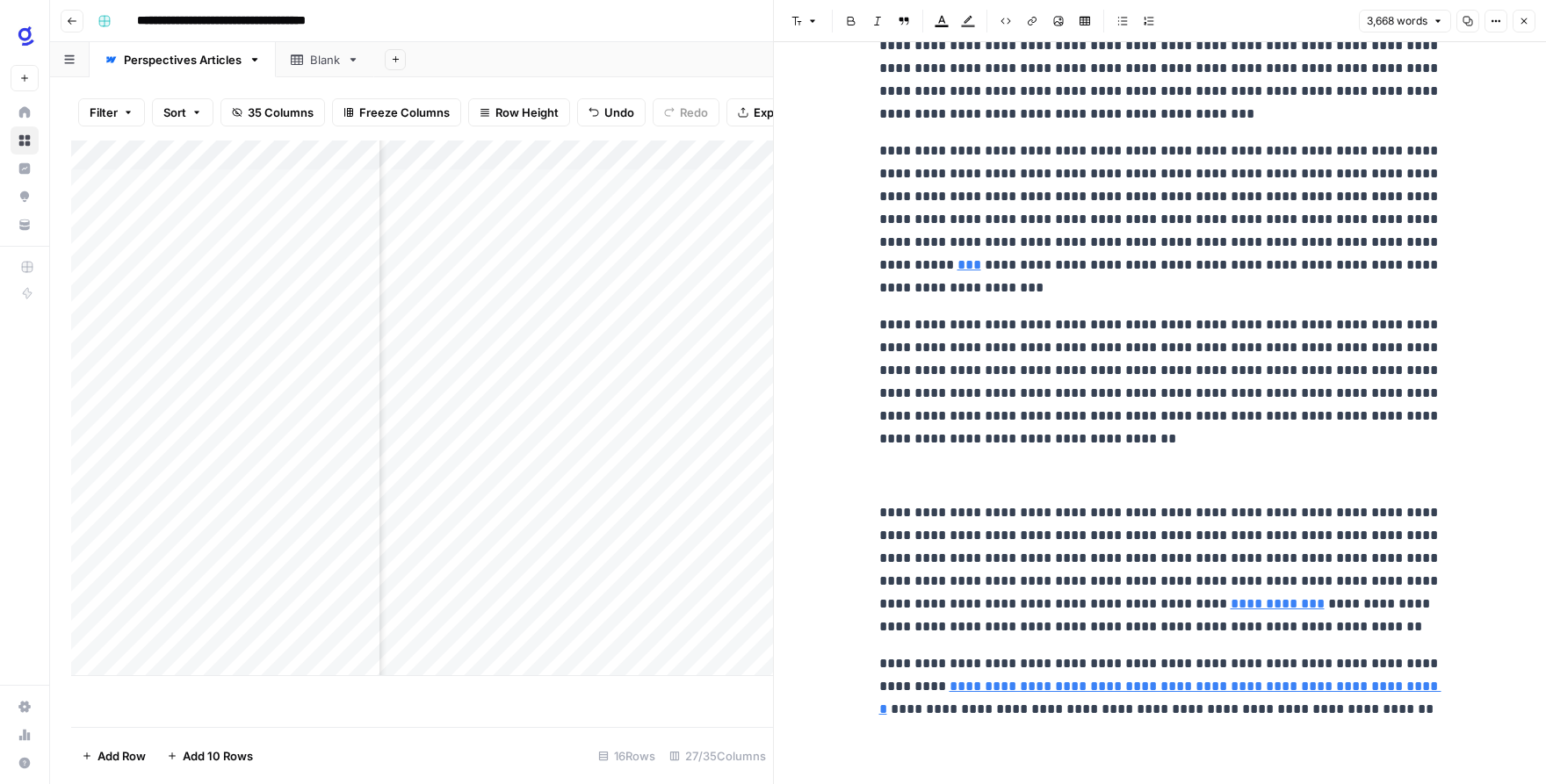
click at [907, 472] on p at bounding box center [1160, 476] width 562 height 23
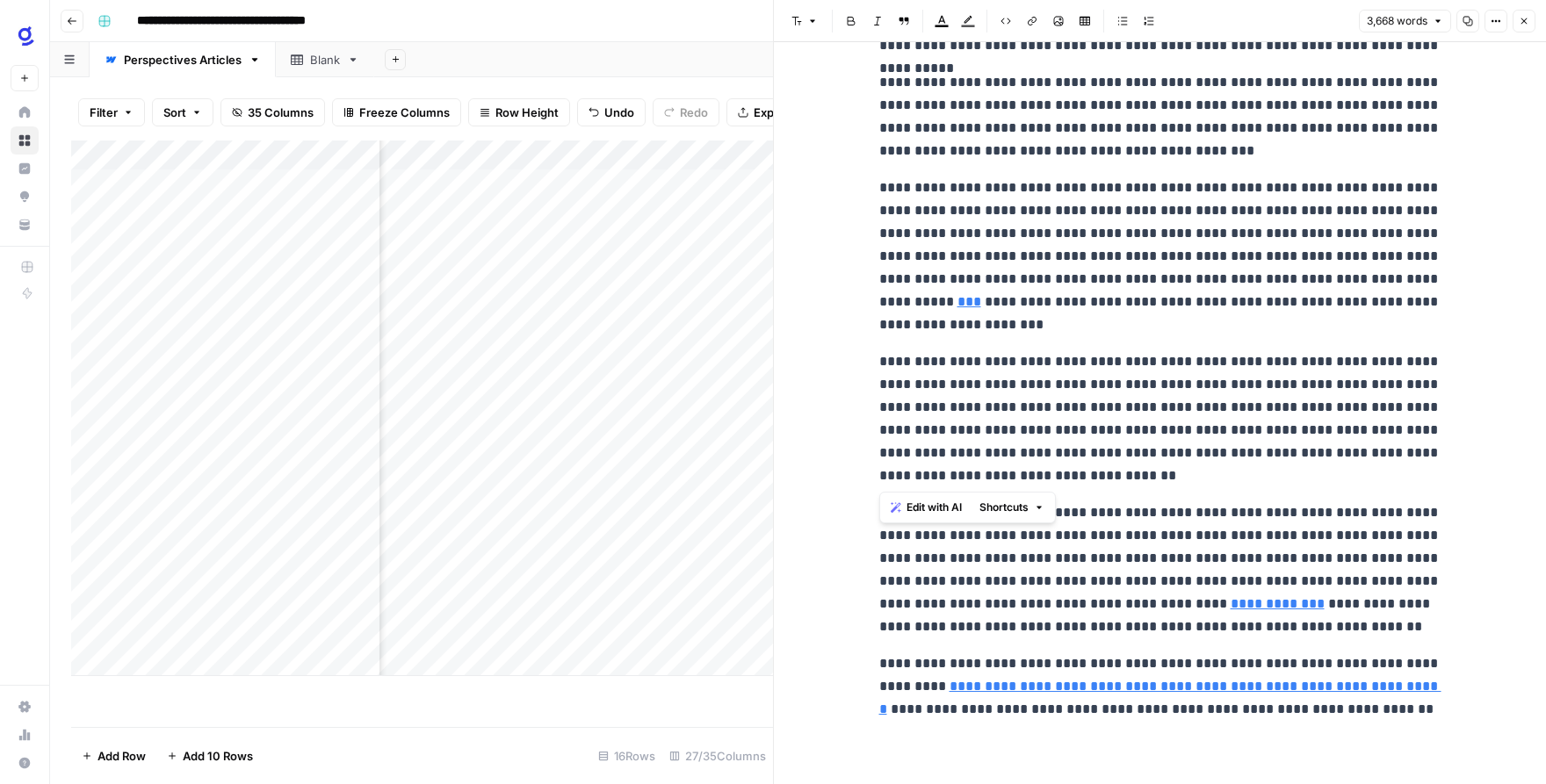
drag, startPoint x: 1006, startPoint y: 476, endPoint x: 874, endPoint y: 171, distance: 332.3
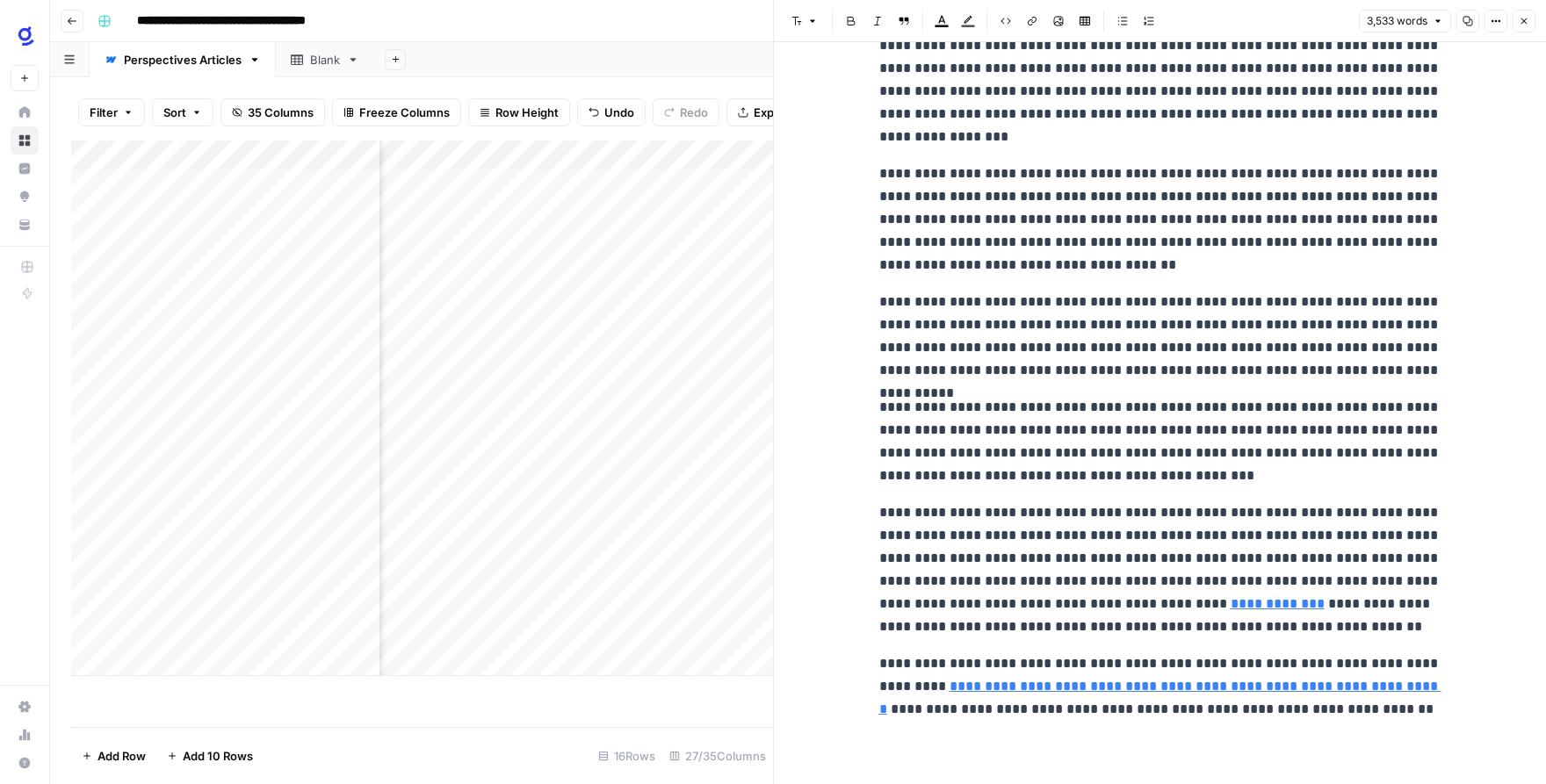
scroll to position [9178, 0]
click at [1522, 17] on icon "button" at bounding box center [1524, 20] width 11 height 11
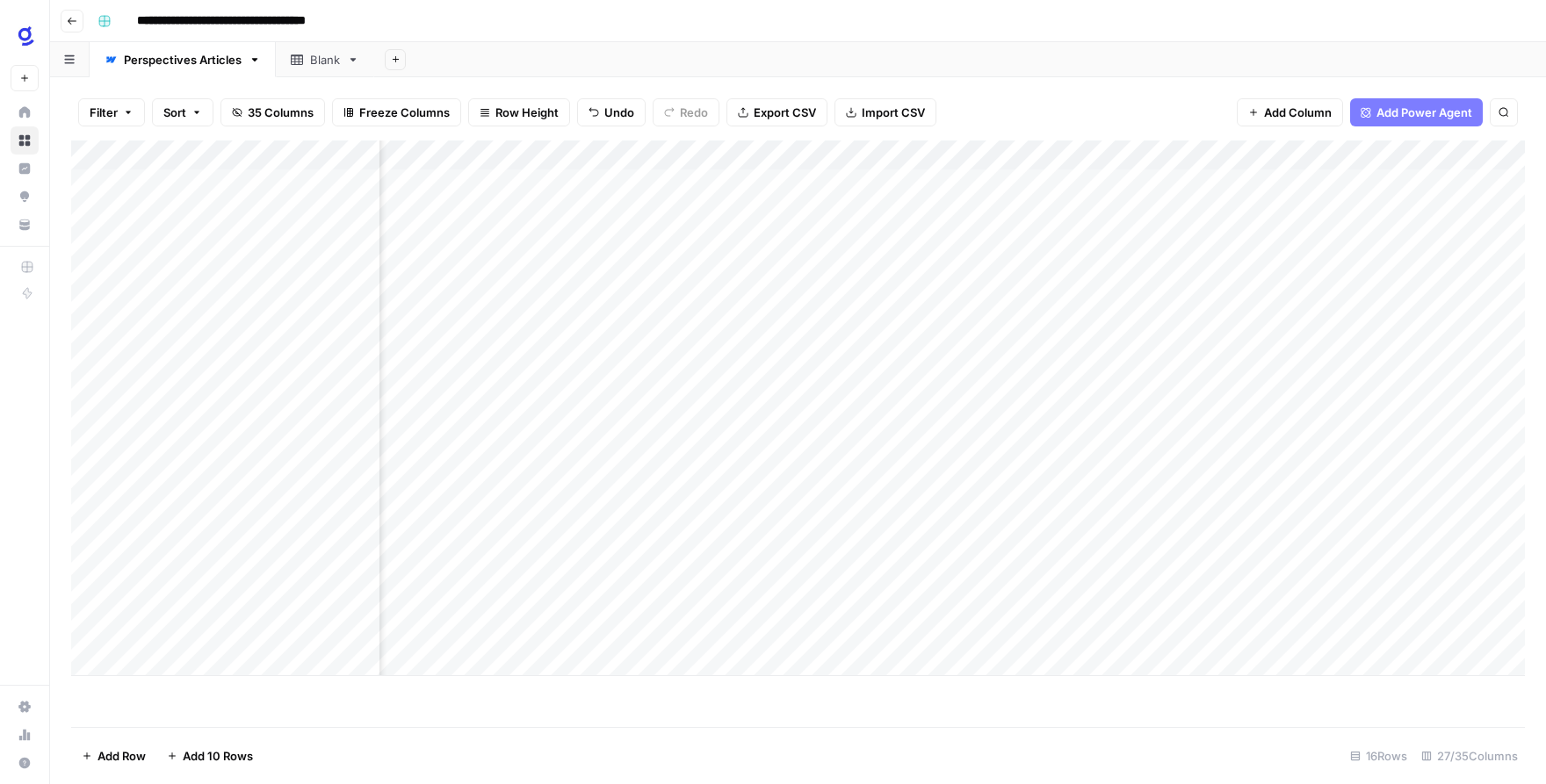
click at [1258, 482] on div "Add Column" at bounding box center [799, 408] width 1454 height 536
click at [1186, 457] on div "Add Column" at bounding box center [799, 408] width 1454 height 536
drag, startPoint x: 1235, startPoint y: 465, endPoint x: 1232, endPoint y: 530, distance: 65.1
click at [1232, 529] on div "Add Column" at bounding box center [799, 408] width 1454 height 536
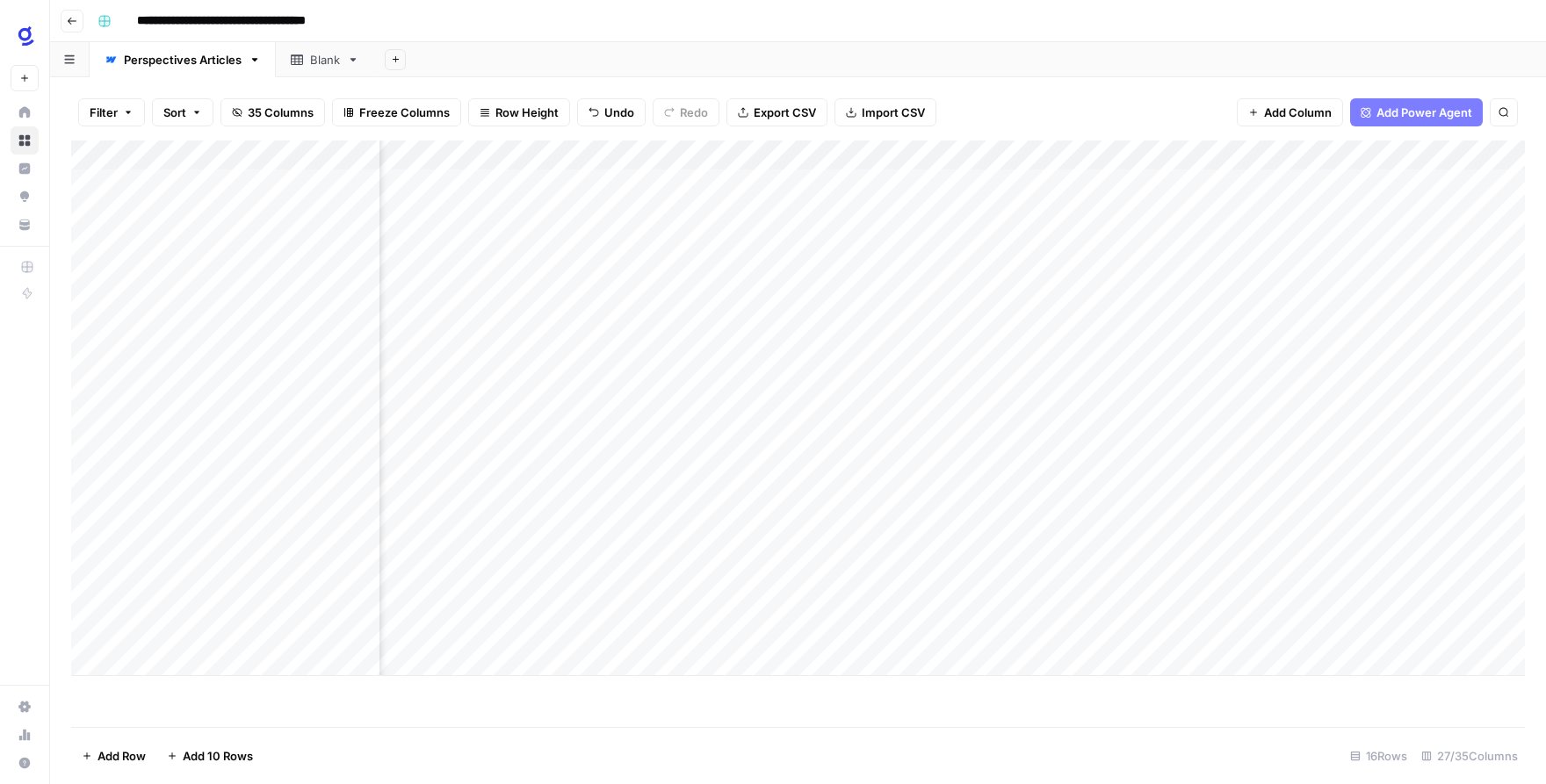
scroll to position [0, 0]
click at [596, 480] on div "Add Column" at bounding box center [799, 408] width 1454 height 536
type textarea "**********"
click at [596, 484] on textarea "**********" at bounding box center [712, 493] width 351 height 43
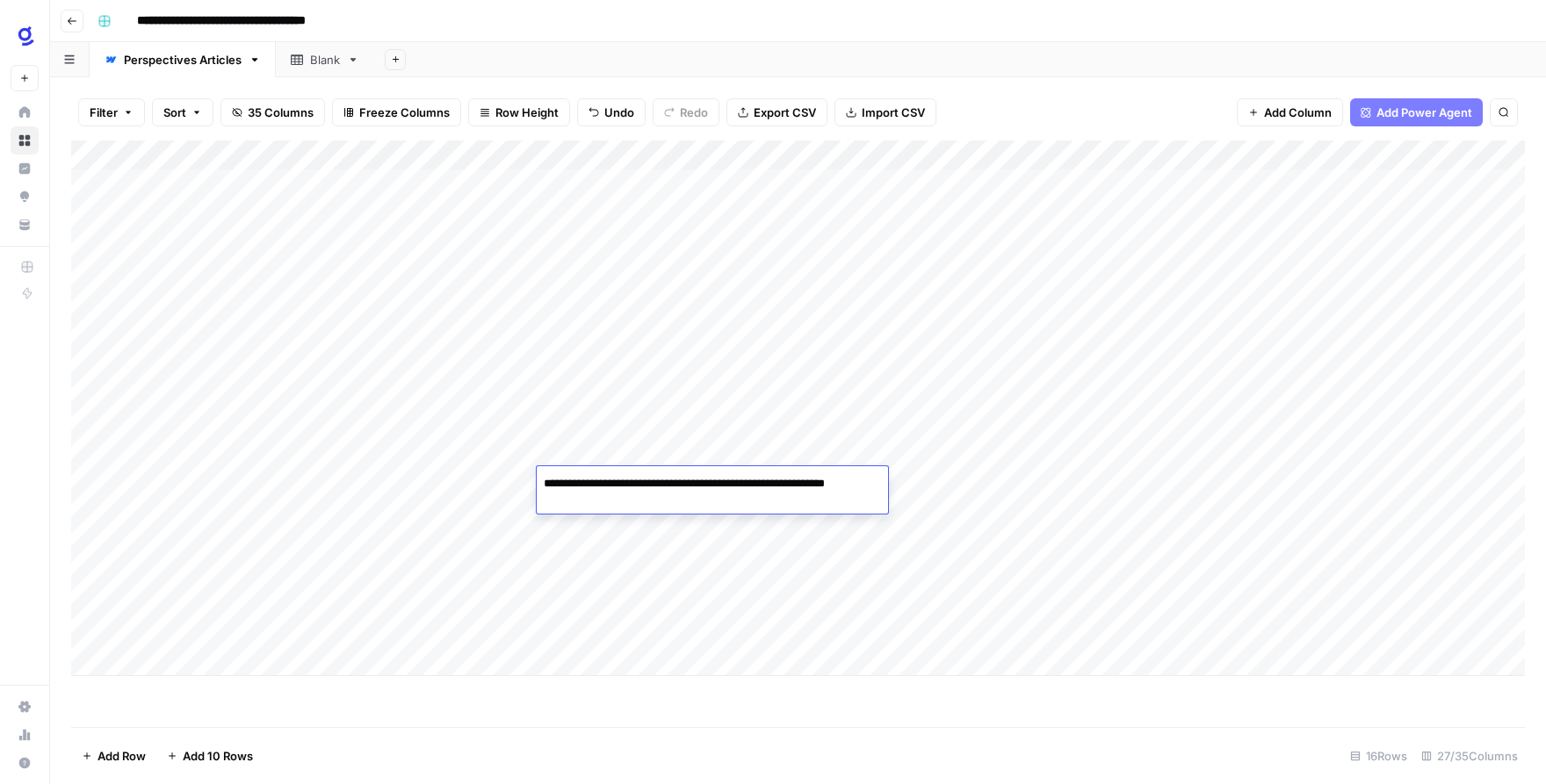
click at [596, 484] on textarea "**********" at bounding box center [712, 493] width 351 height 43
click at [903, 590] on div "Add Column" at bounding box center [799, 408] width 1454 height 536
click at [1017, 481] on div "Add Column" at bounding box center [799, 408] width 1454 height 536
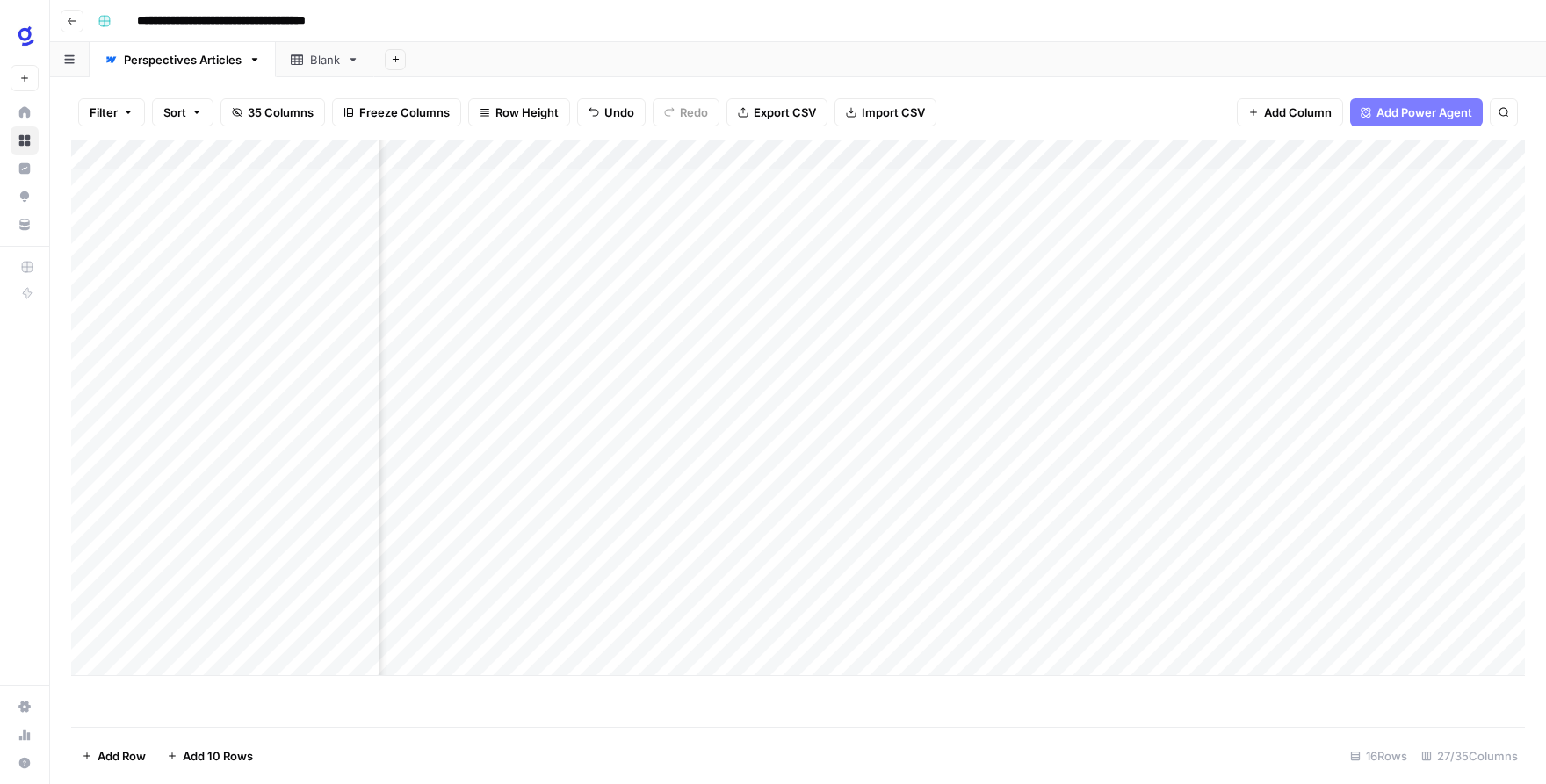
click at [1017, 481] on div "Add Column" at bounding box center [799, 408] width 1454 height 536
type textarea "**********"
click at [573, 513] on div "Add Column" at bounding box center [799, 408] width 1454 height 536
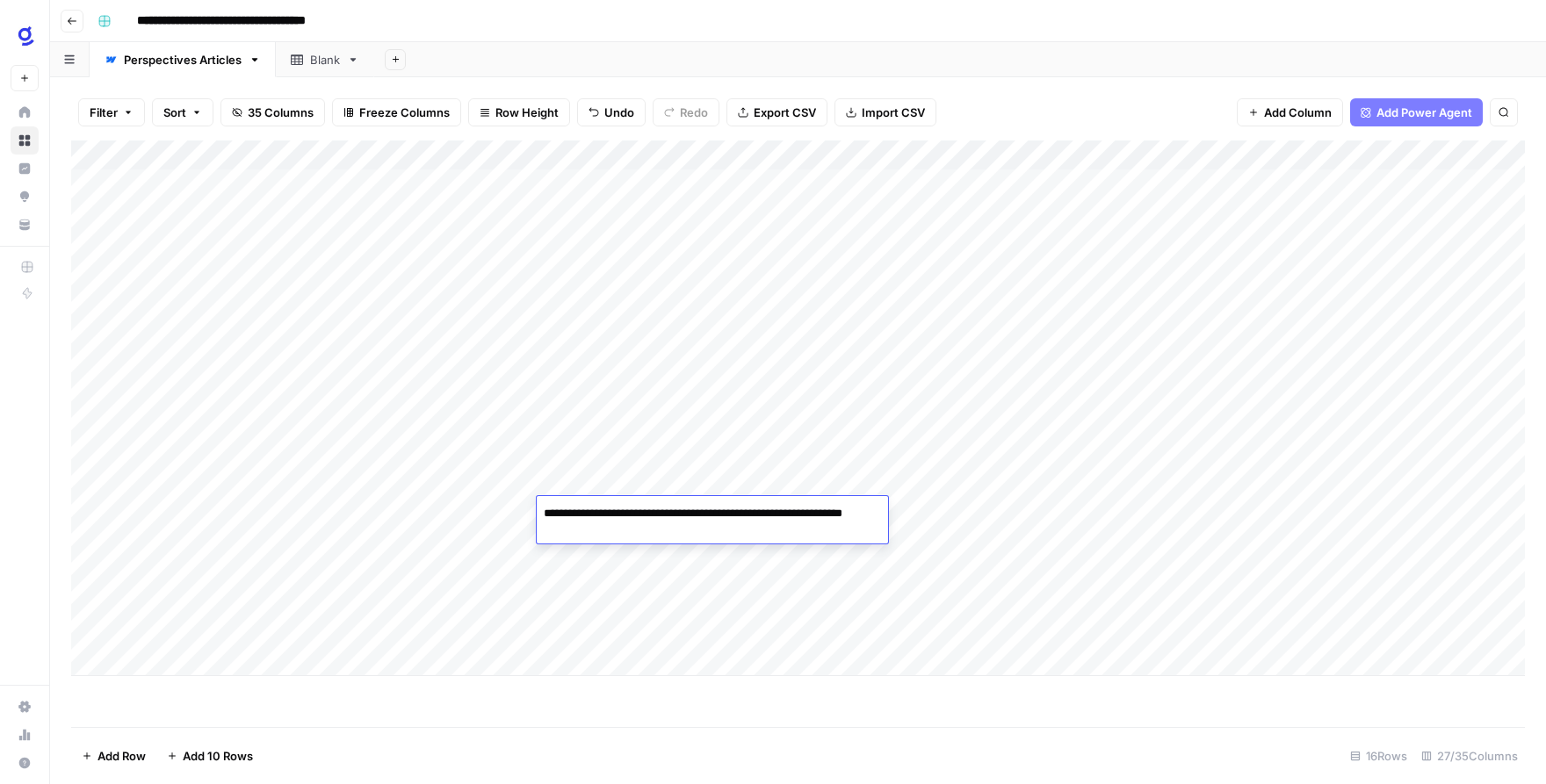
type textarea "**********"
click at [611, 516] on textarea "**********" at bounding box center [712, 523] width 351 height 43
click at [757, 708] on div "Add Column" at bounding box center [799, 434] width 1454 height 587
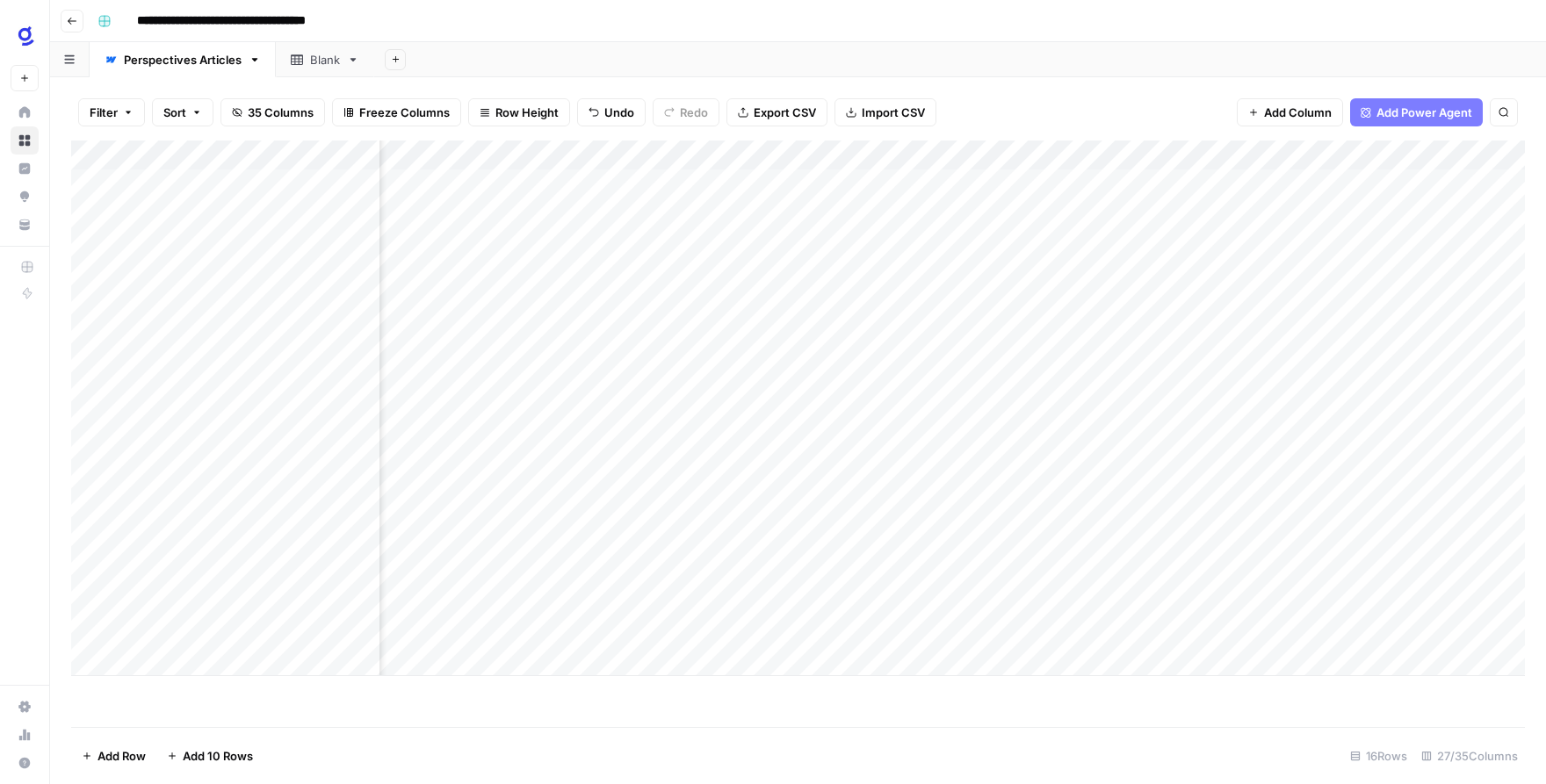
scroll to position [0, 3126]
click at [950, 514] on div "Add Column" at bounding box center [799, 408] width 1454 height 536
type textarea "**********"
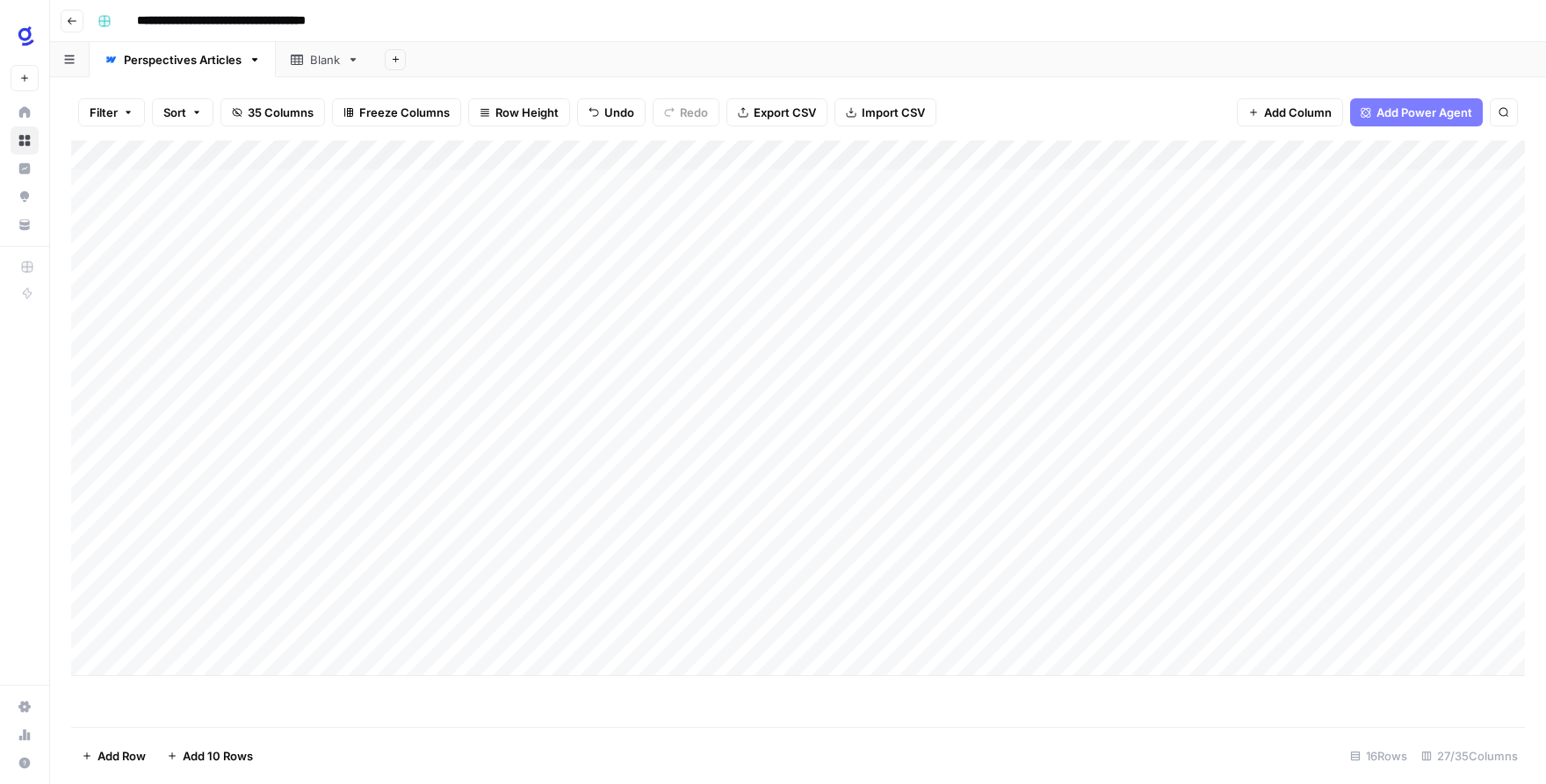
click at [638, 537] on div "Add Column" at bounding box center [799, 408] width 1454 height 536
click at [637, 537] on div "Add Column" at bounding box center [799, 408] width 1454 height 536
type textarea "**********"
click at [627, 537] on textarea "**********" at bounding box center [682, 543] width 291 height 24
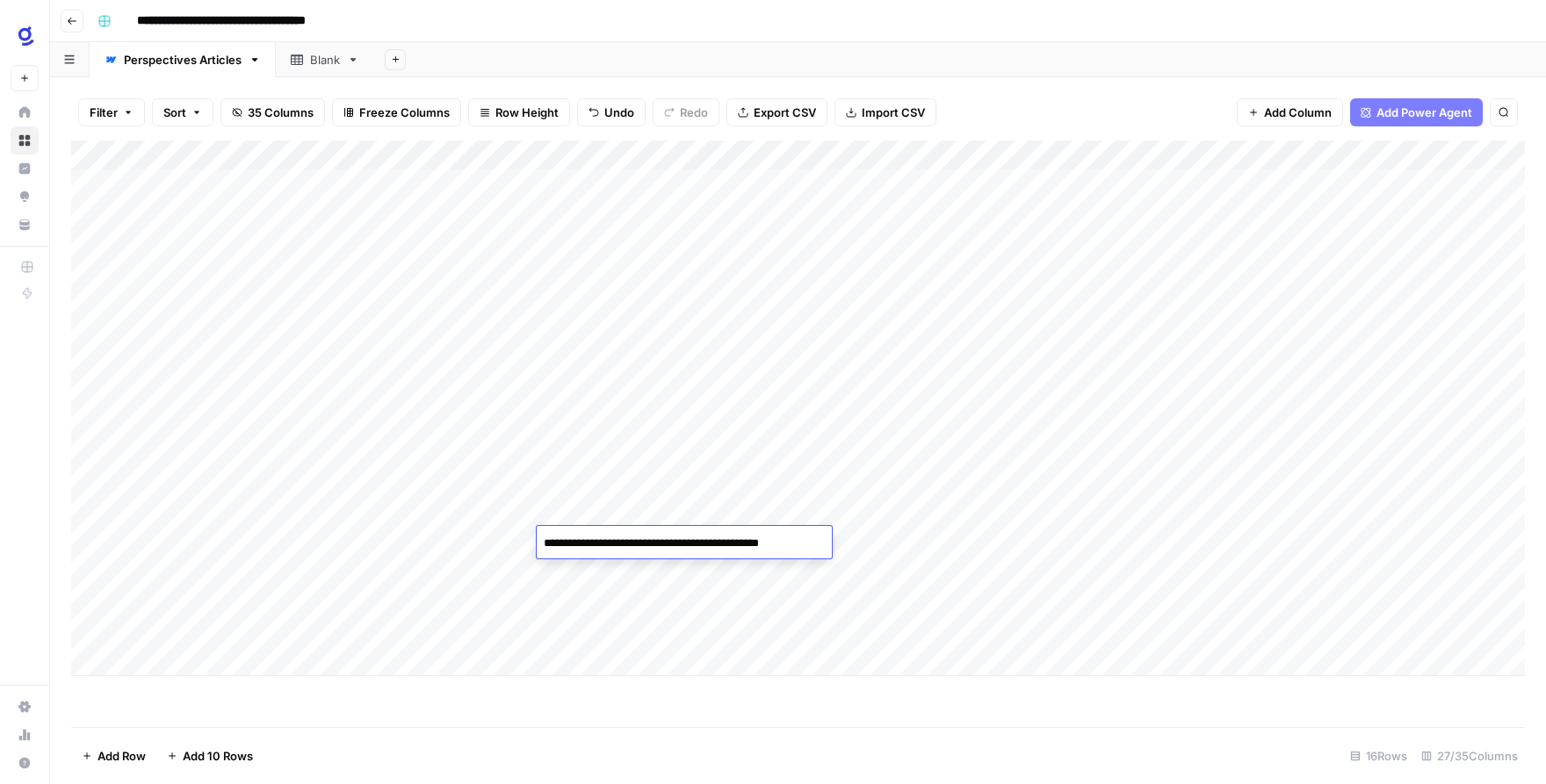
click at [627, 537] on textarea "**********" at bounding box center [682, 543] width 291 height 24
click at [866, 712] on div "Add Column" at bounding box center [799, 434] width 1454 height 587
click at [631, 547] on div "Add Column" at bounding box center [799, 408] width 1454 height 536
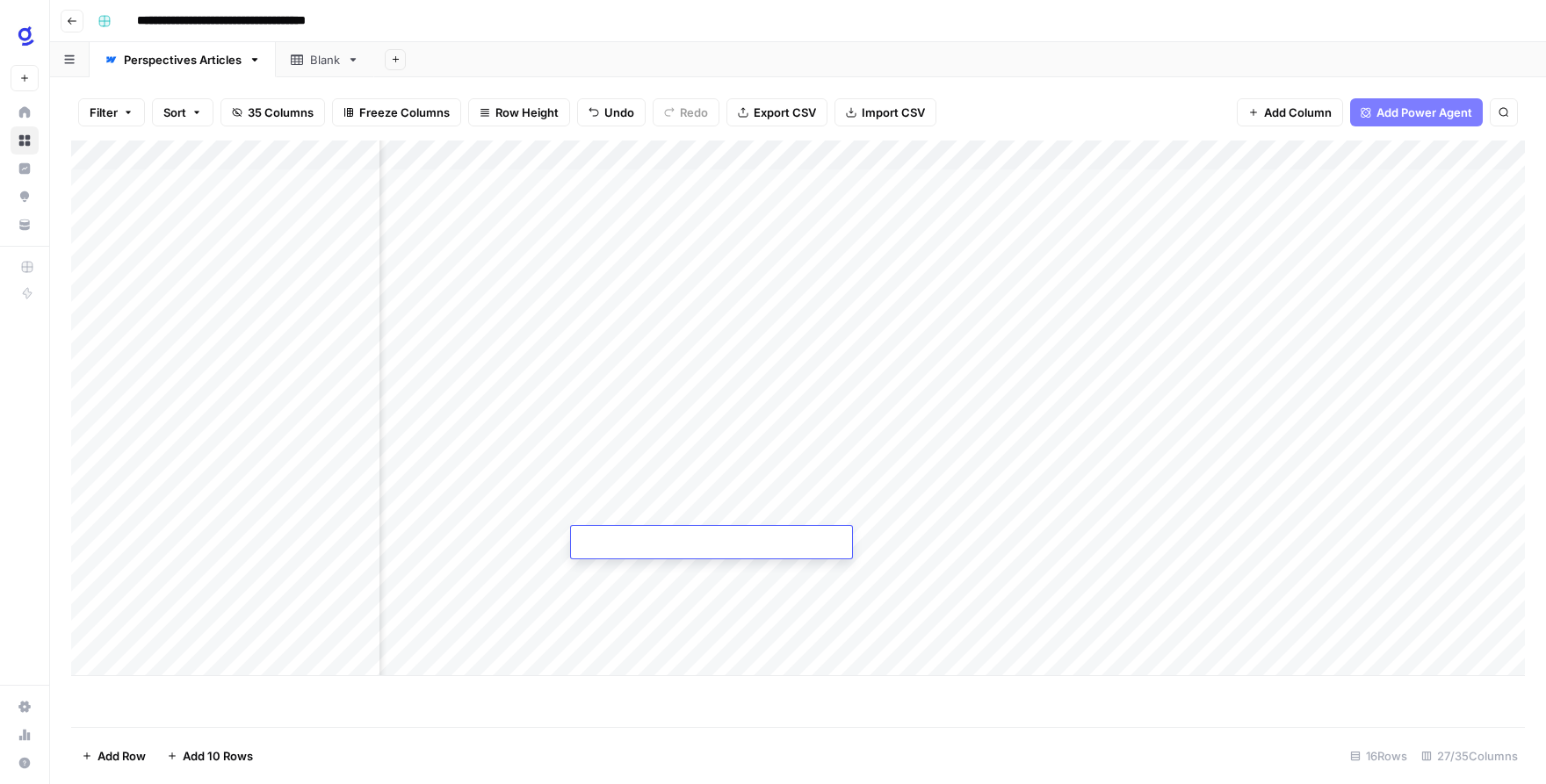
type textarea "**********"
click at [1195, 479] on div "Add Column" at bounding box center [799, 408] width 1454 height 536
